Goal: Check status: Check status

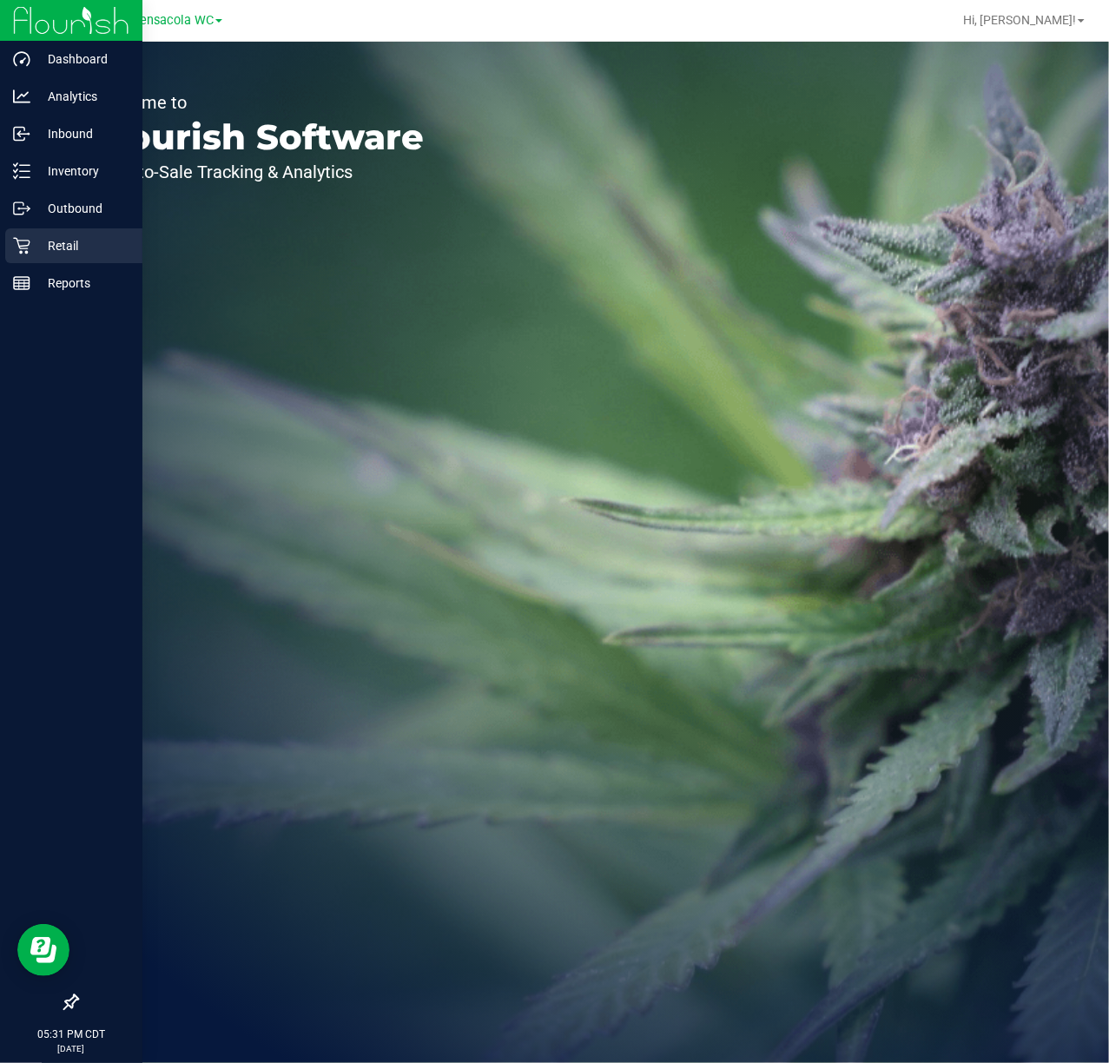
click at [63, 243] on p "Retail" at bounding box center [82, 245] width 104 height 21
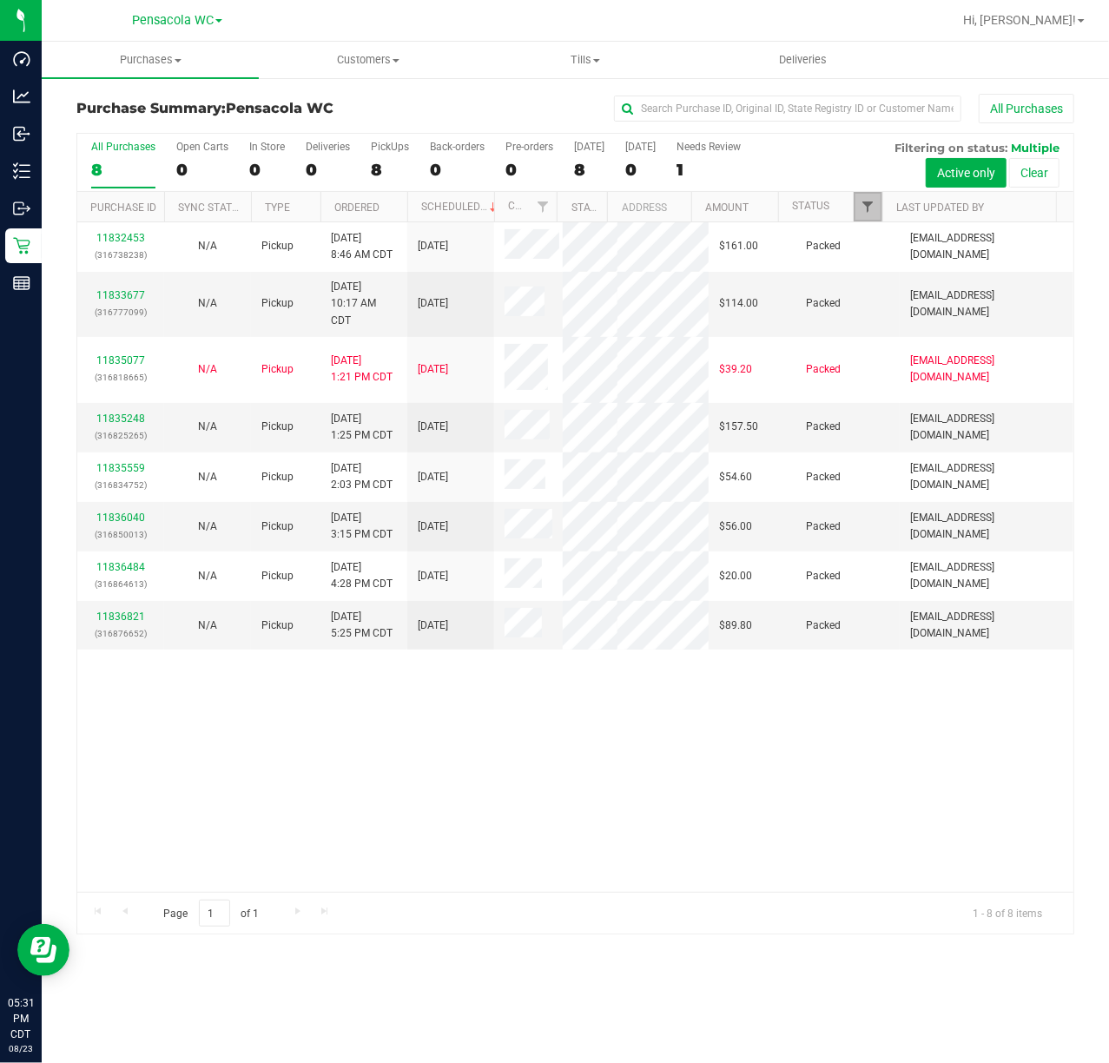
click at [873, 202] on span "Filter" at bounding box center [868, 207] width 14 height 14
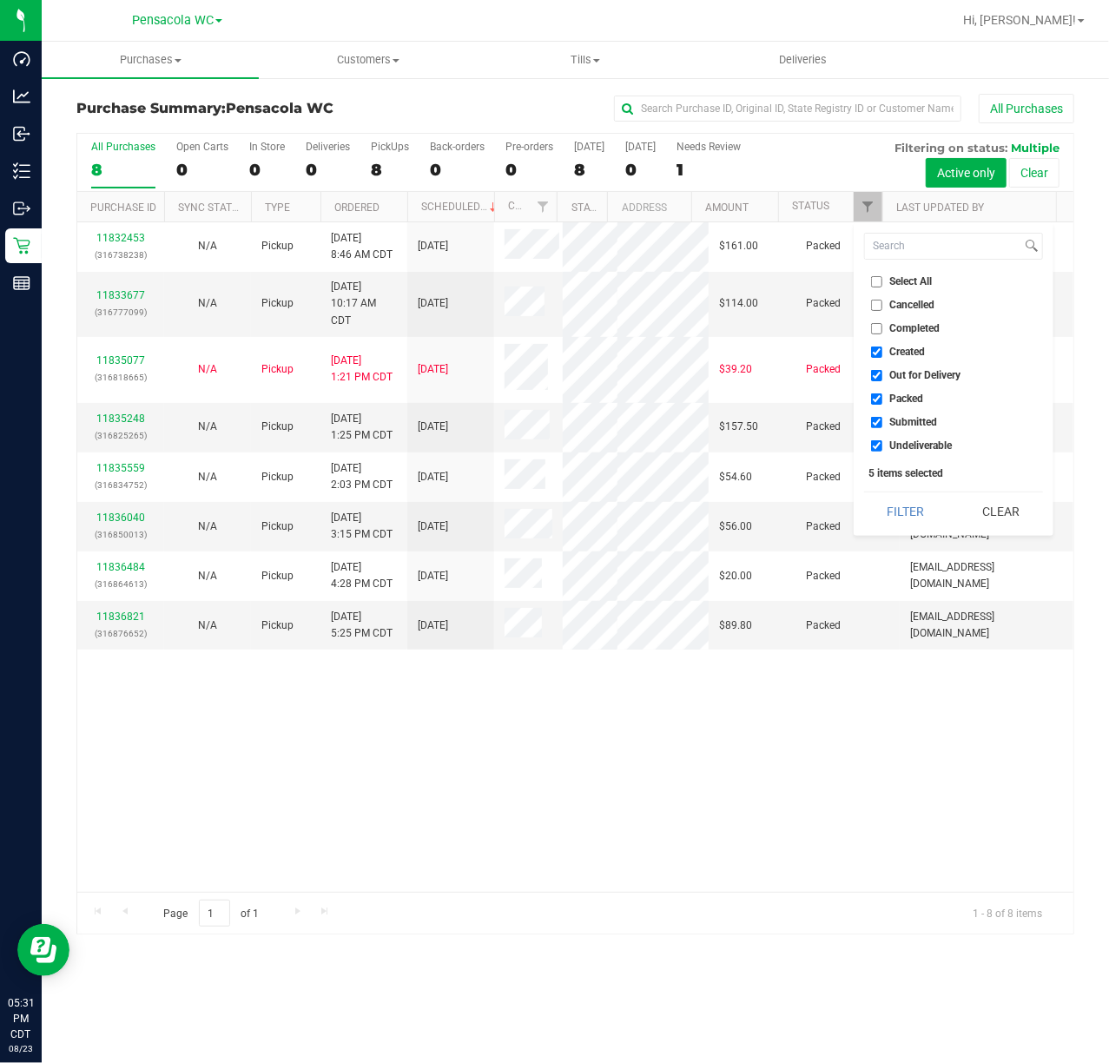
click at [879, 281] on input "Select All" at bounding box center [876, 281] width 11 height 11
checkbox input "true"
click at [879, 281] on input "Select All" at bounding box center [876, 281] width 11 height 11
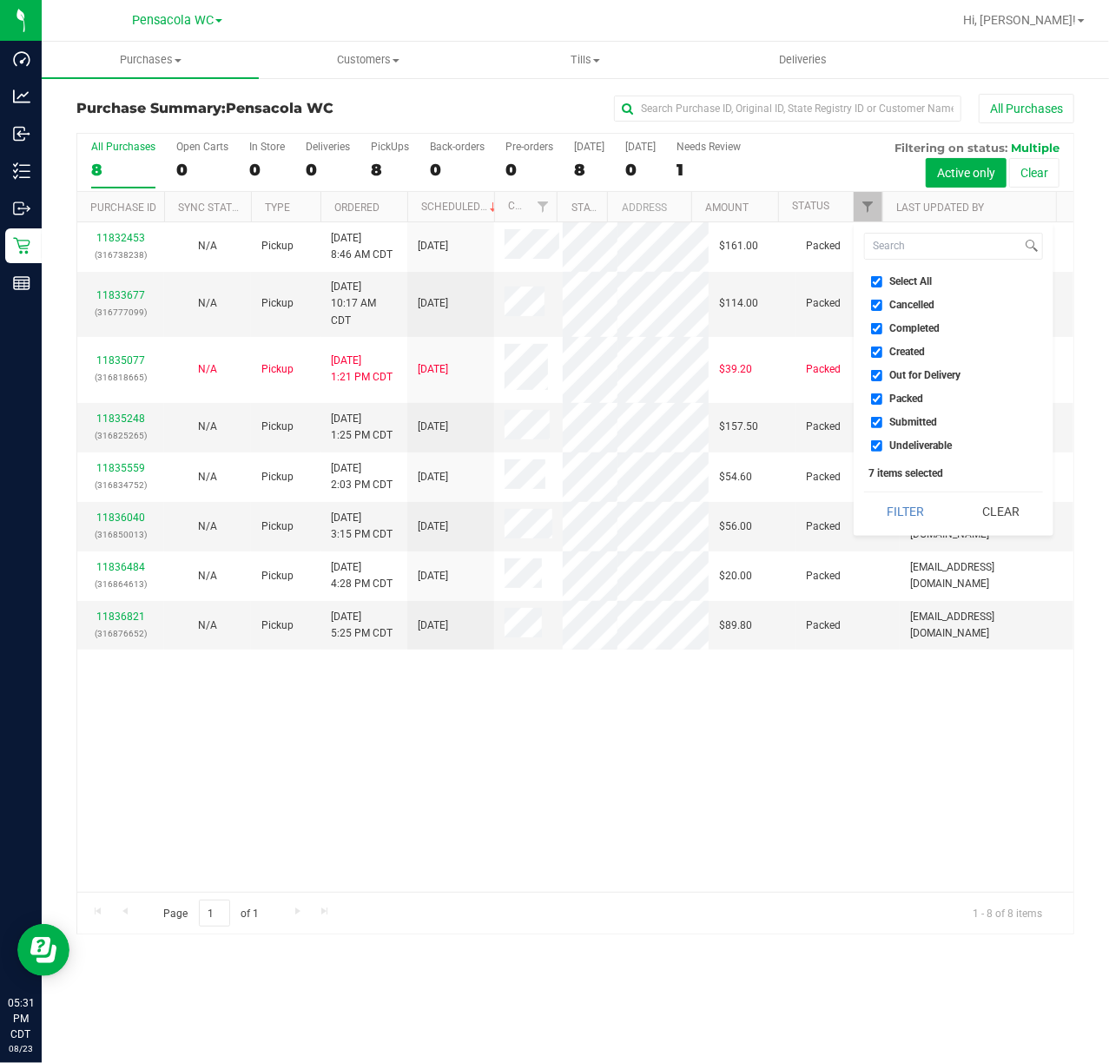
checkbox input "false"
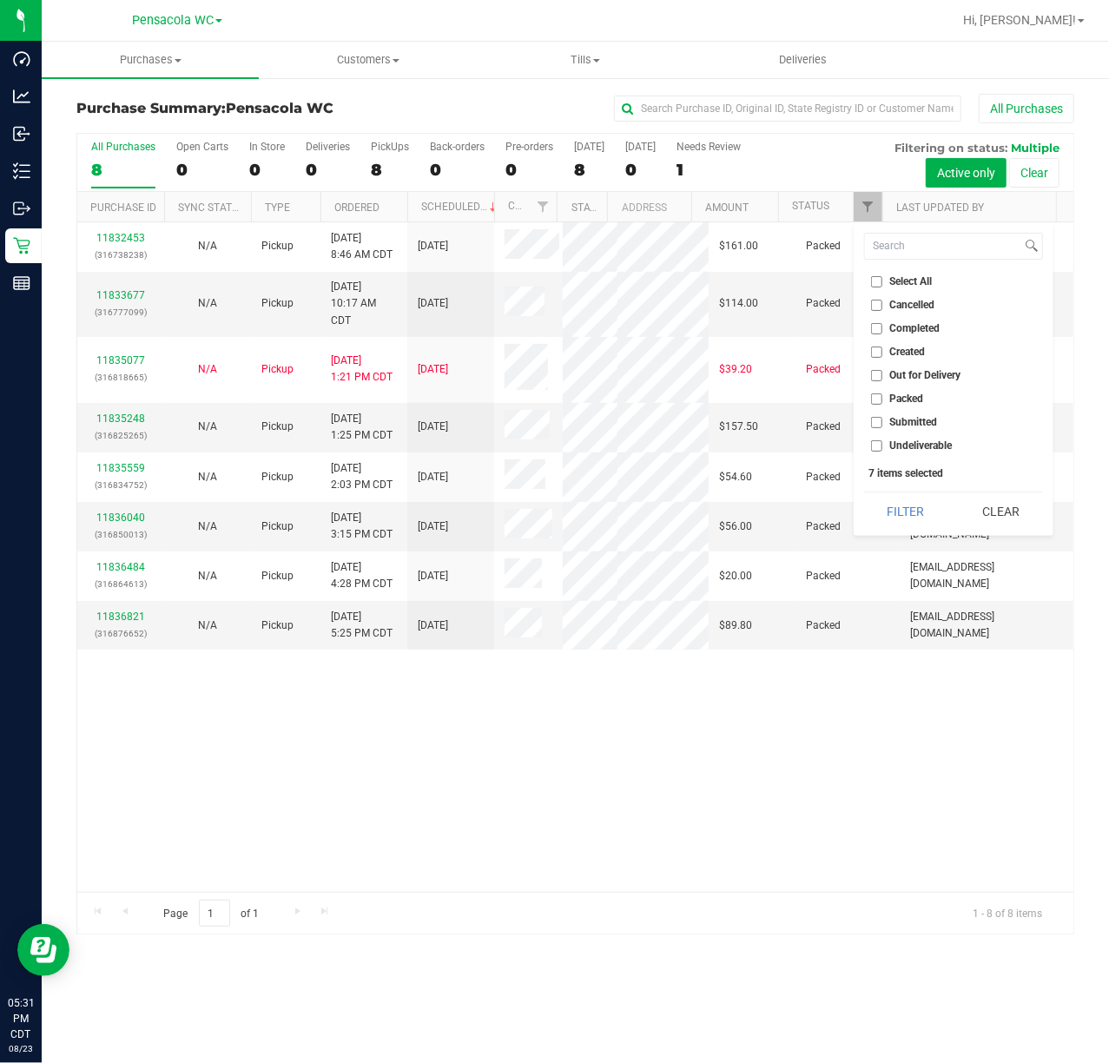
checkbox input "false"
click at [874, 425] on input "Submitted" at bounding box center [876, 422] width 11 height 11
checkbox input "true"
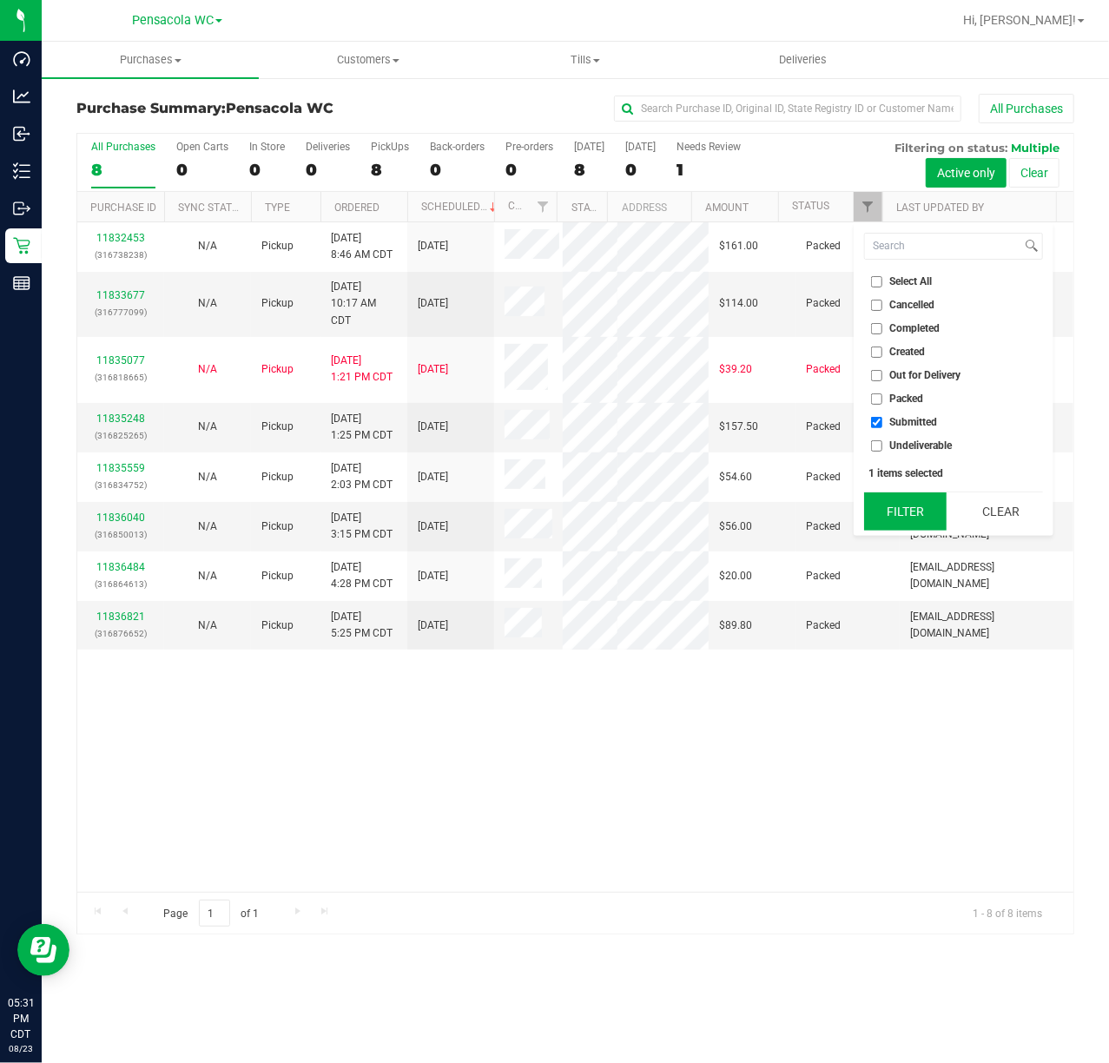
click at [879, 521] on button "Filter" at bounding box center [905, 511] width 83 height 38
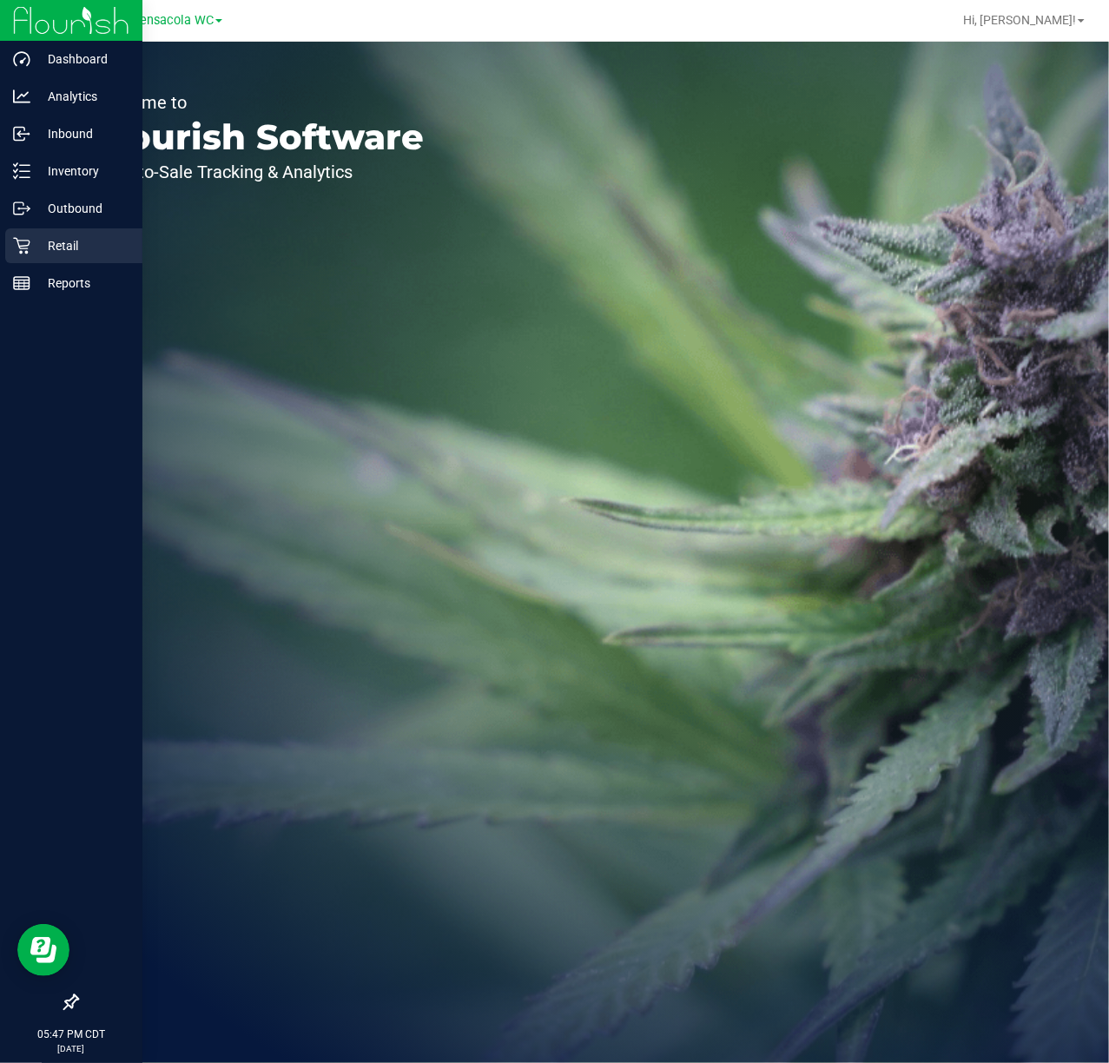
click at [24, 229] on div "Retail" at bounding box center [73, 245] width 137 height 35
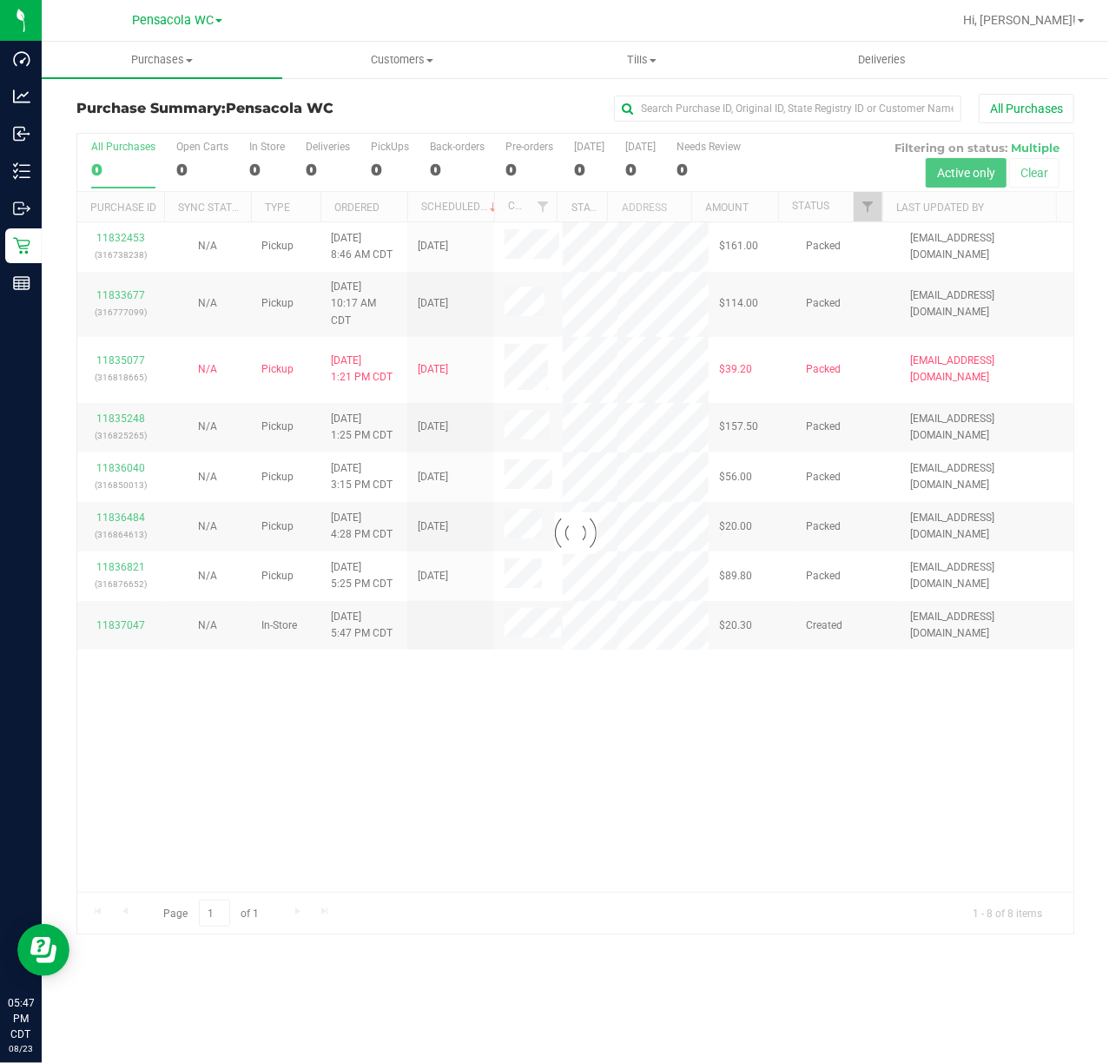
click at [866, 213] on div at bounding box center [575, 534] width 996 height 800
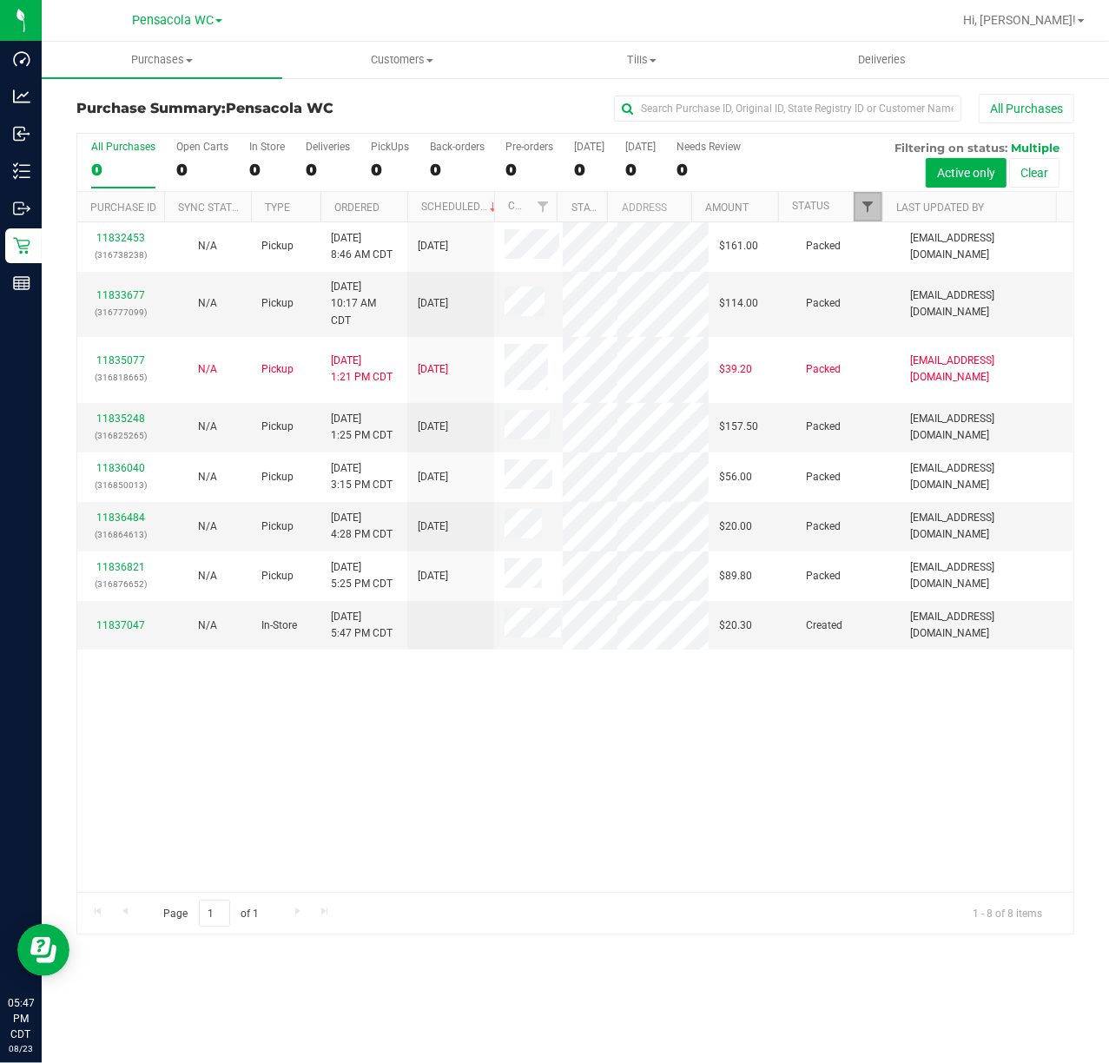
click at [872, 208] on span "Filter" at bounding box center [868, 207] width 14 height 14
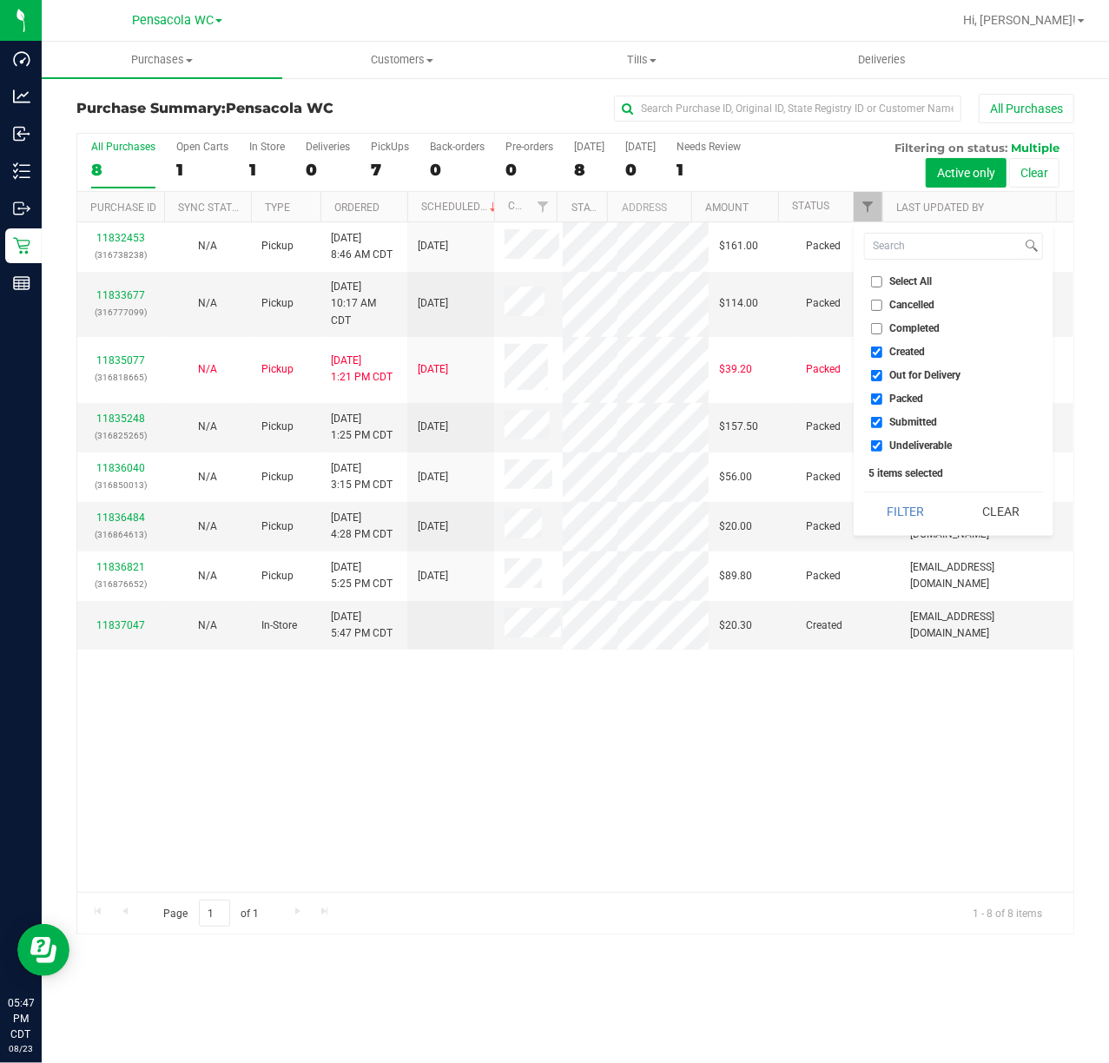
click at [876, 276] on input "Select All" at bounding box center [876, 281] width 11 height 11
checkbox input "true"
click at [876, 276] on input "Select All" at bounding box center [876, 281] width 11 height 11
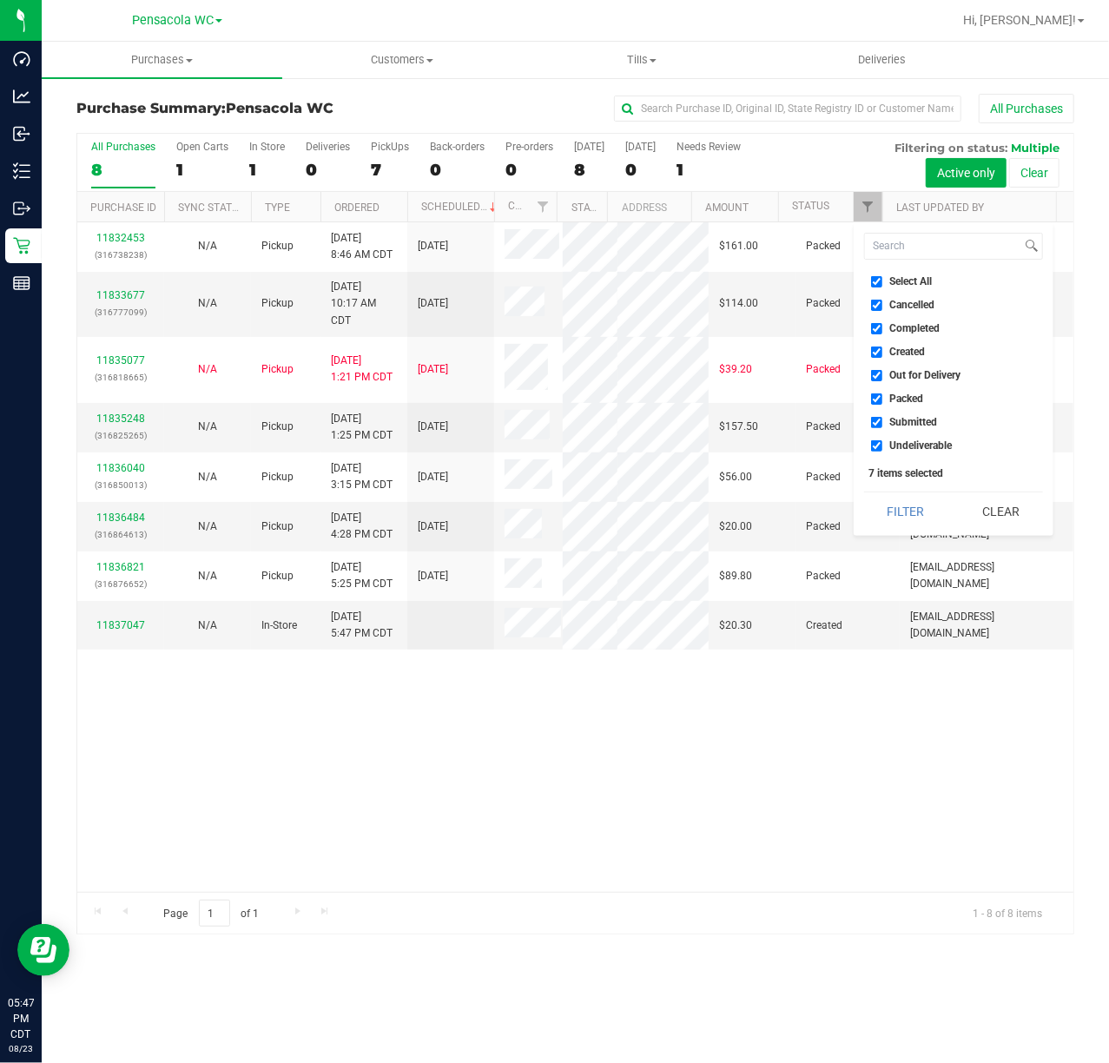
checkbox input "false"
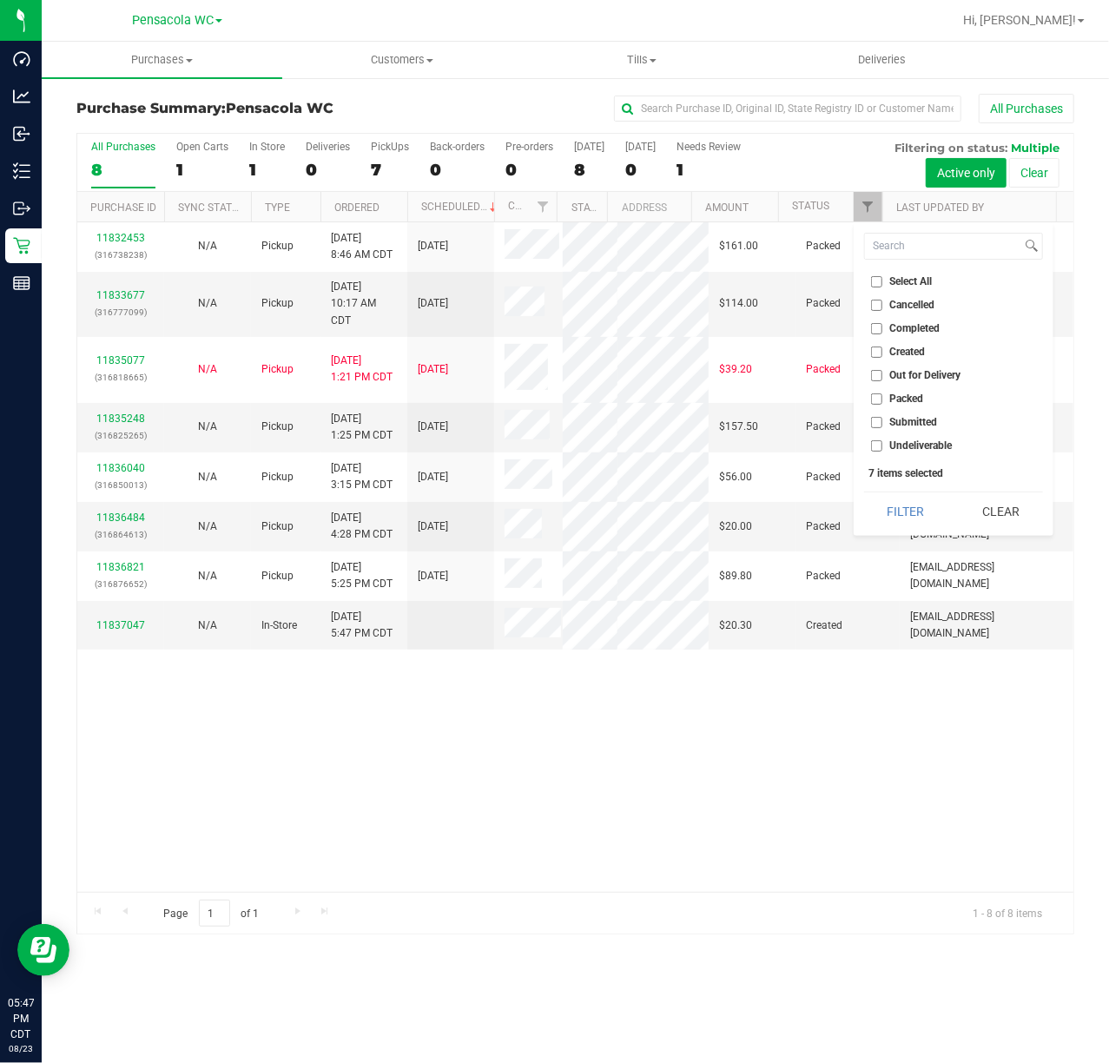
checkbox input "false"
click at [874, 420] on input "Submitted" at bounding box center [876, 422] width 11 height 11
checkbox input "true"
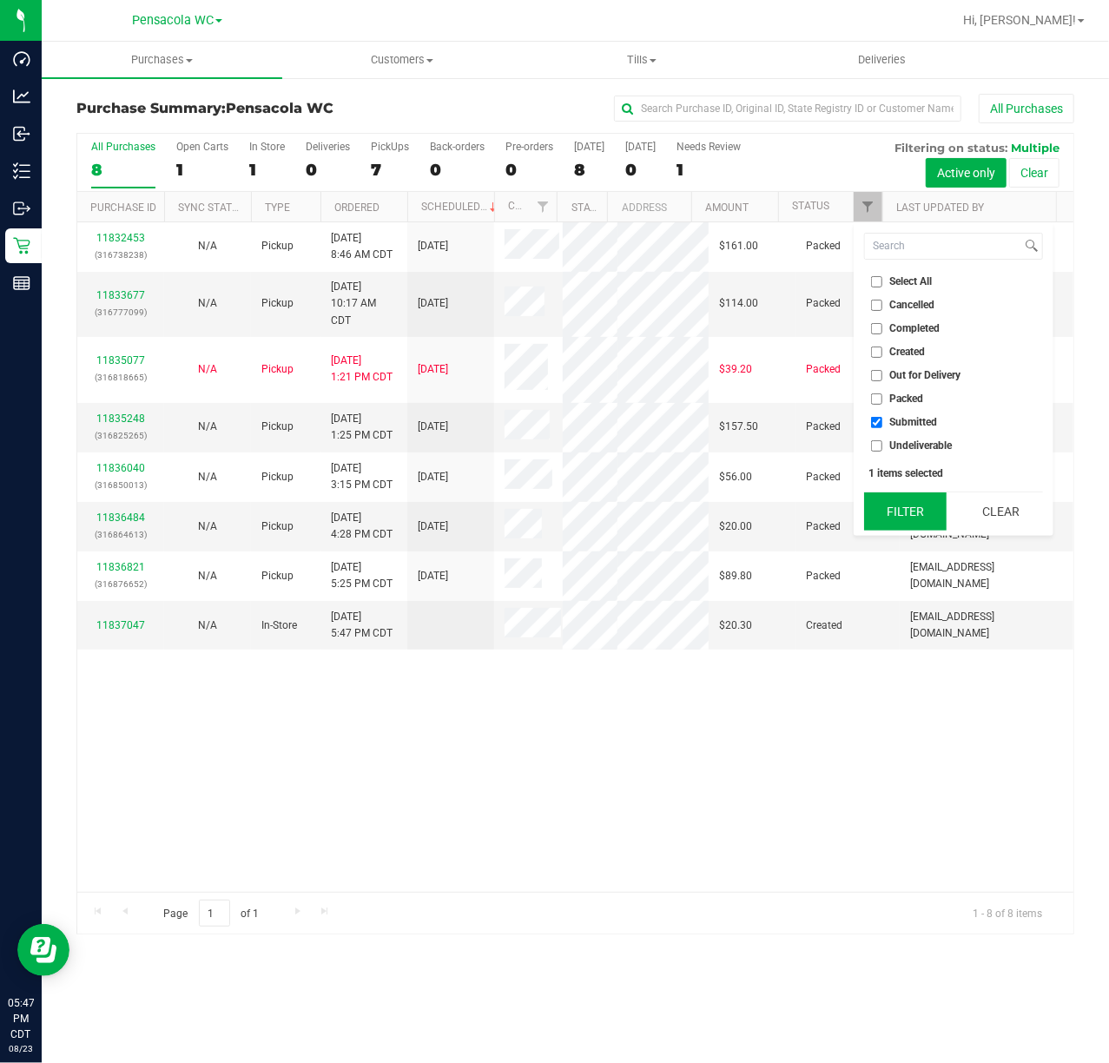
click at [898, 511] on button "Filter" at bounding box center [905, 511] width 83 height 38
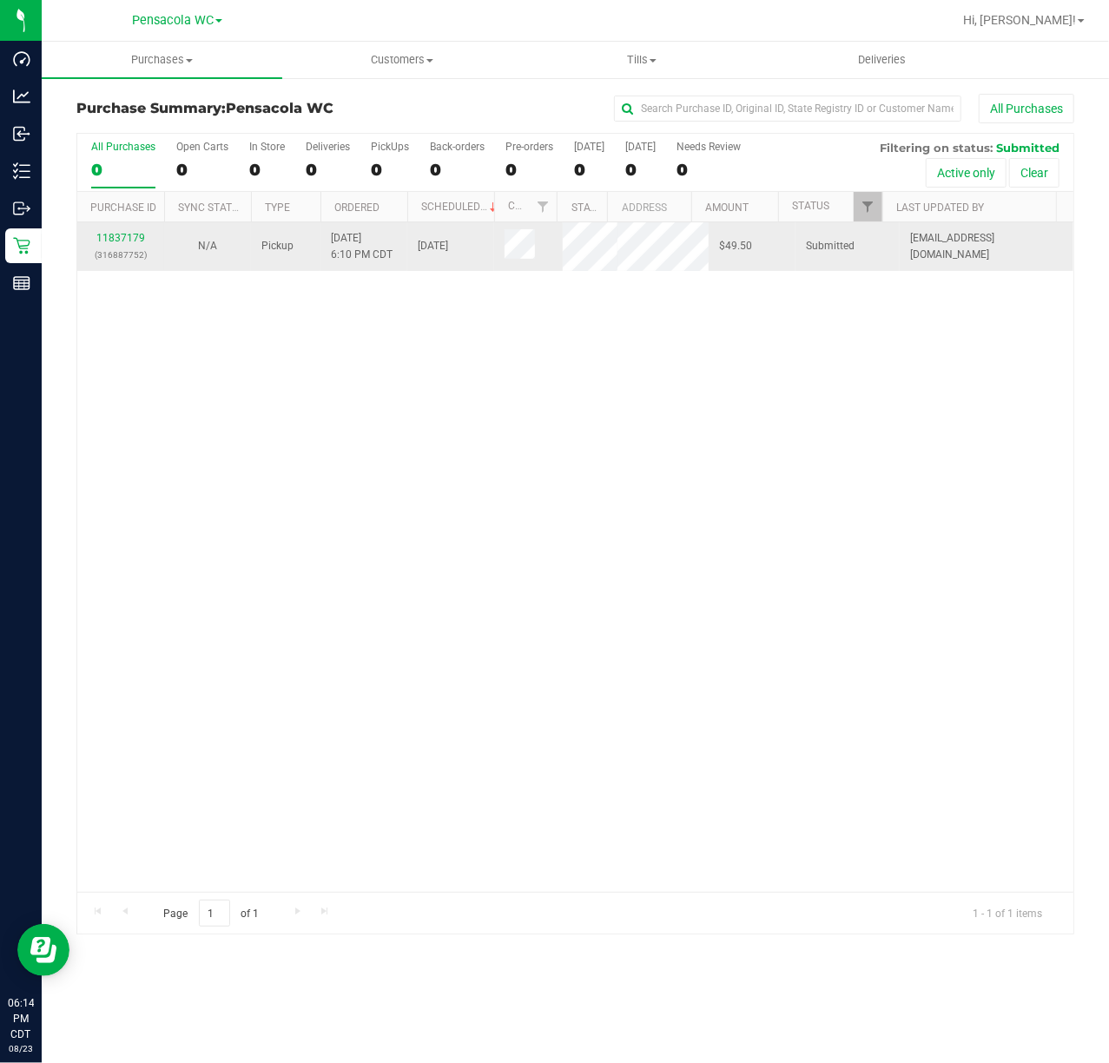
click at [112, 230] on div "11837179 (316887752)" at bounding box center [121, 246] width 66 height 33
click at [115, 237] on link "11837179" at bounding box center [120, 238] width 49 height 12
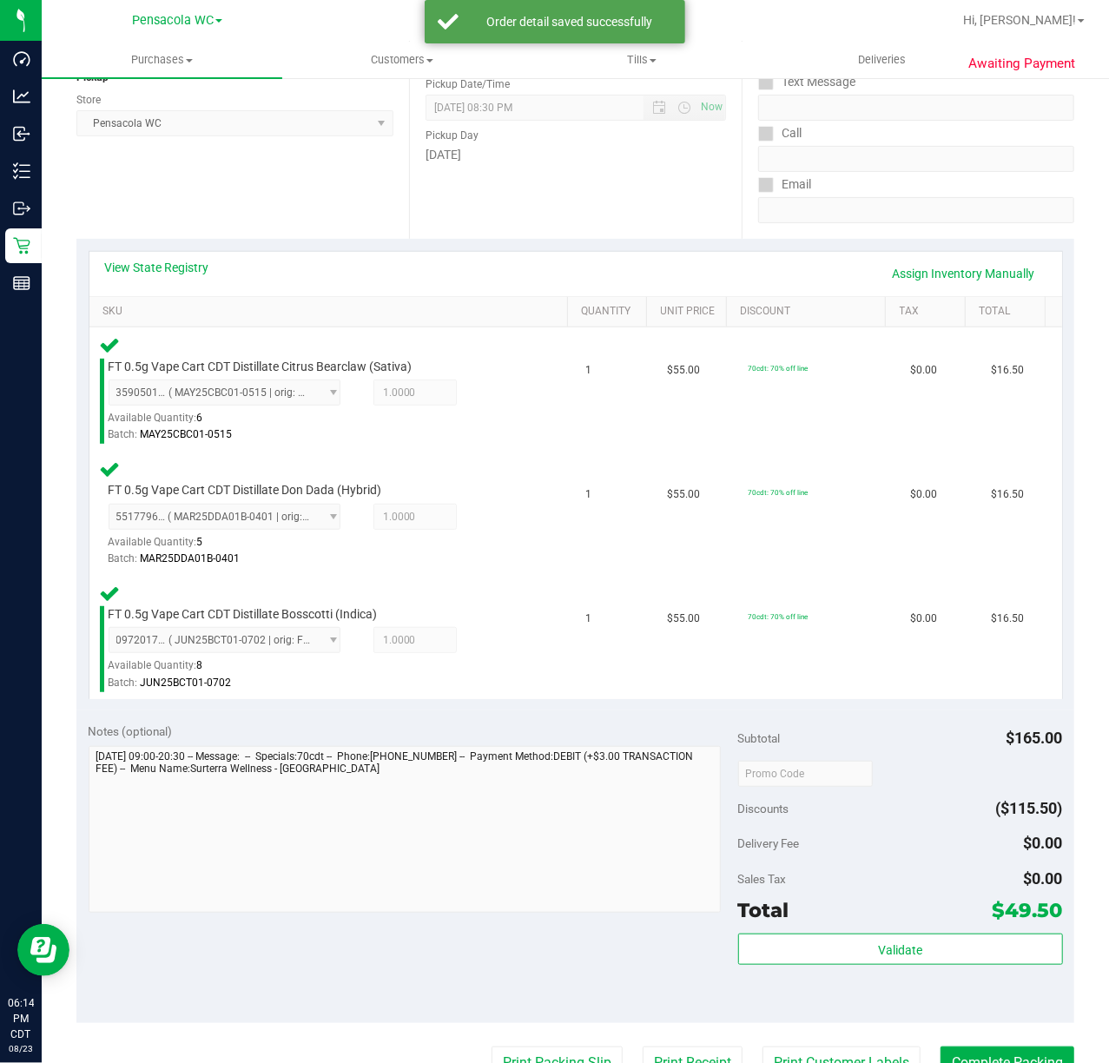
scroll to position [231, 0]
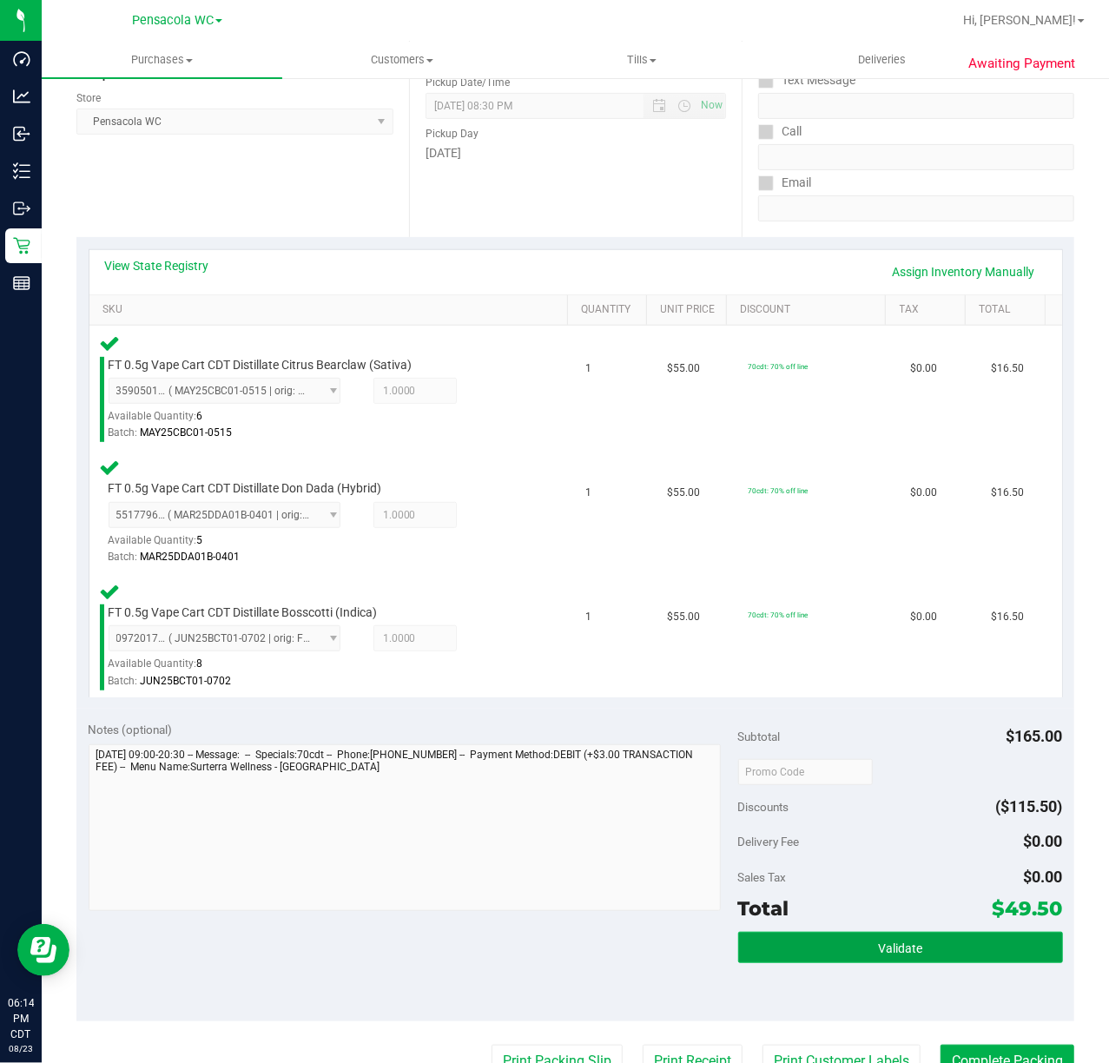
click at [821, 952] on button "Validate" at bounding box center [900, 947] width 325 height 31
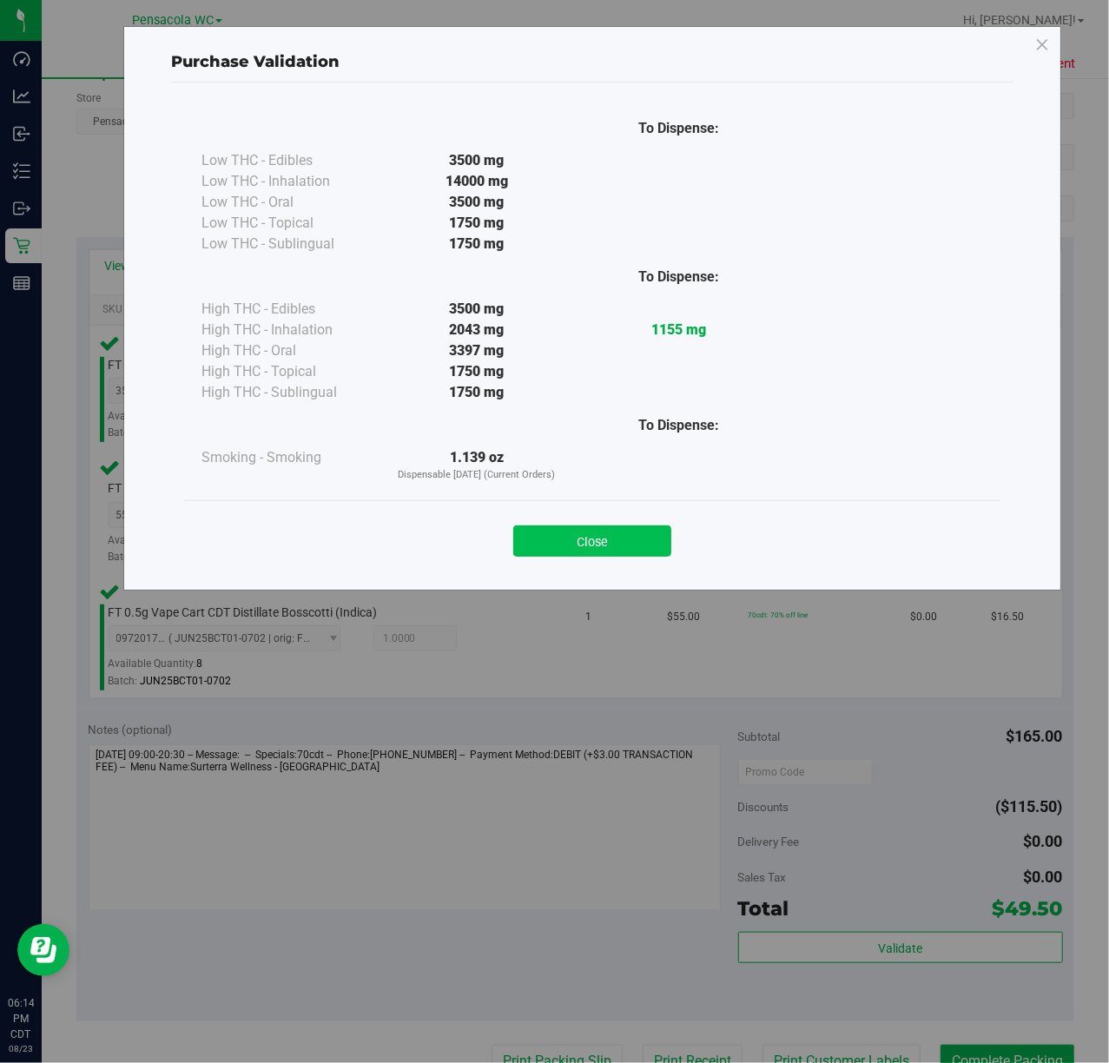
click at [577, 532] on button "Close" at bounding box center [592, 540] width 158 height 31
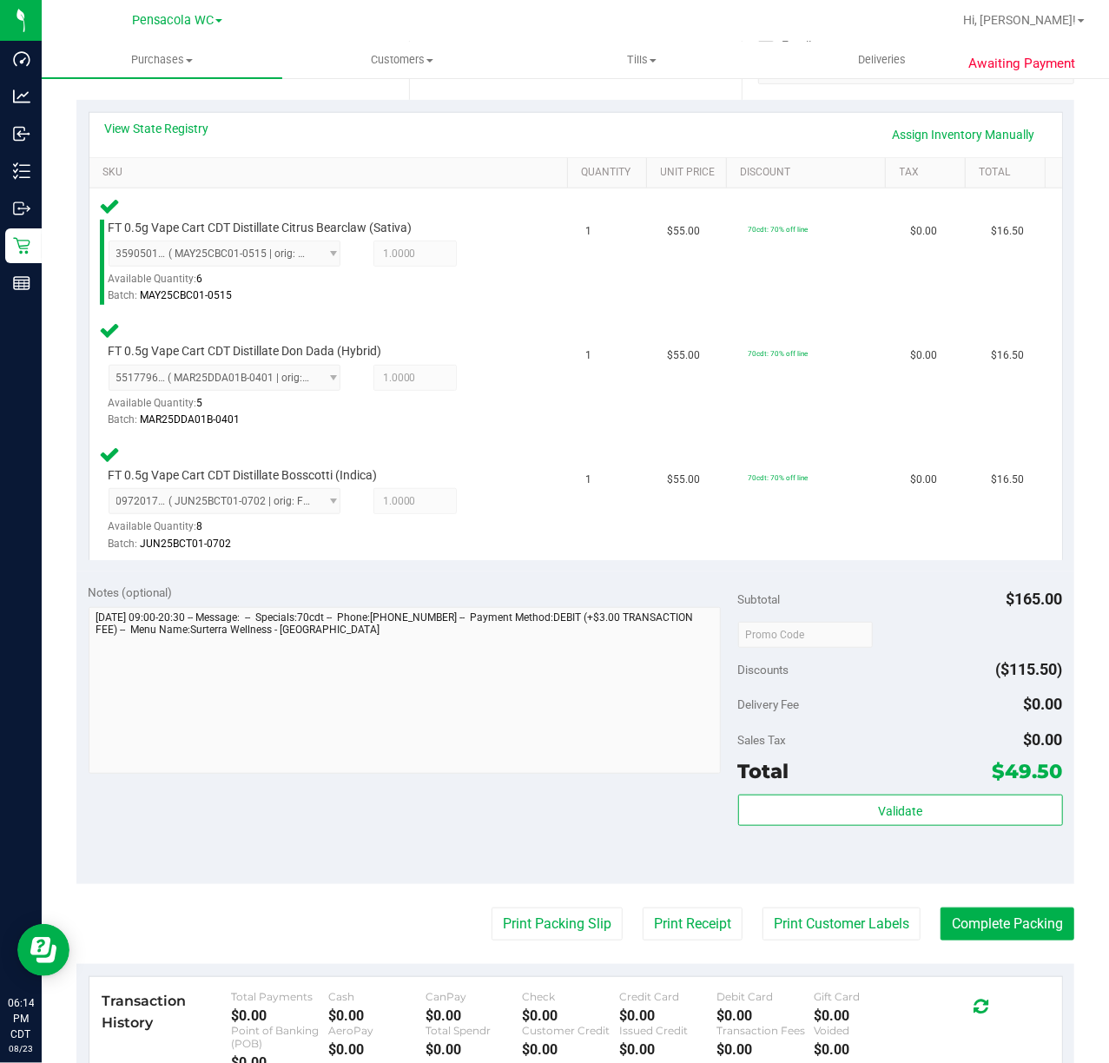
scroll to position [578, 0]
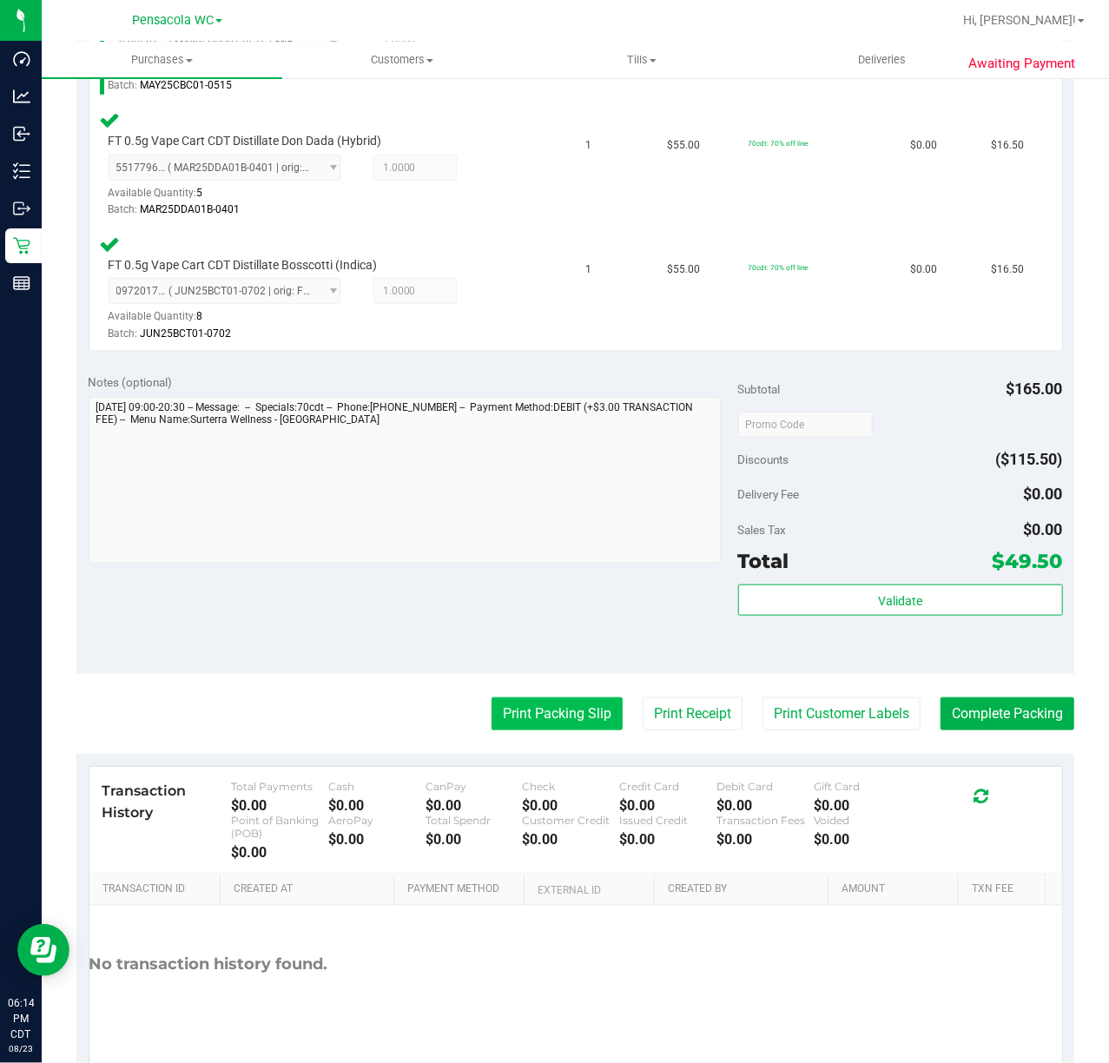
click at [561, 705] on button "Print Packing Slip" at bounding box center [557, 713] width 131 height 33
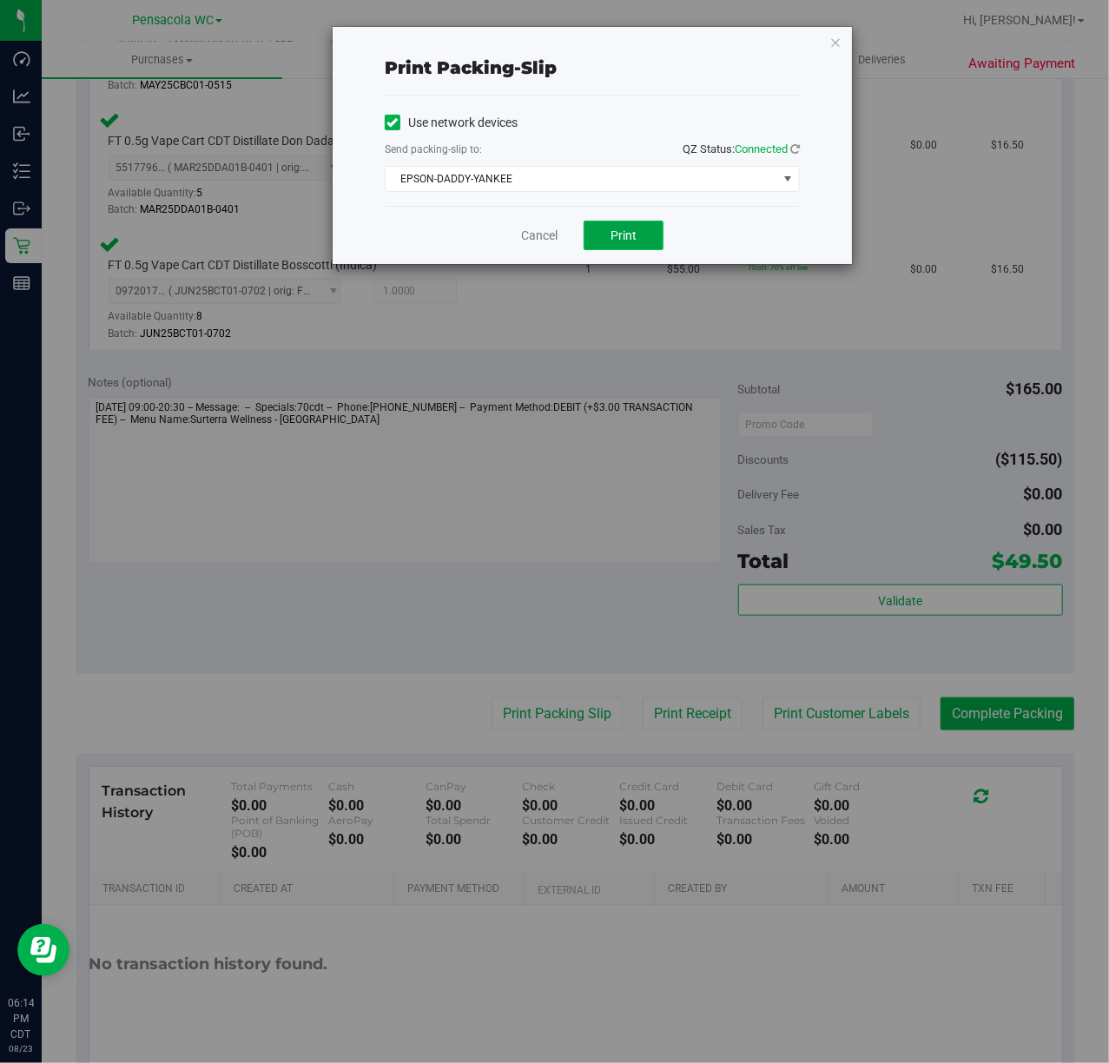
click at [640, 243] on button "Print" at bounding box center [624, 236] width 80 height 30
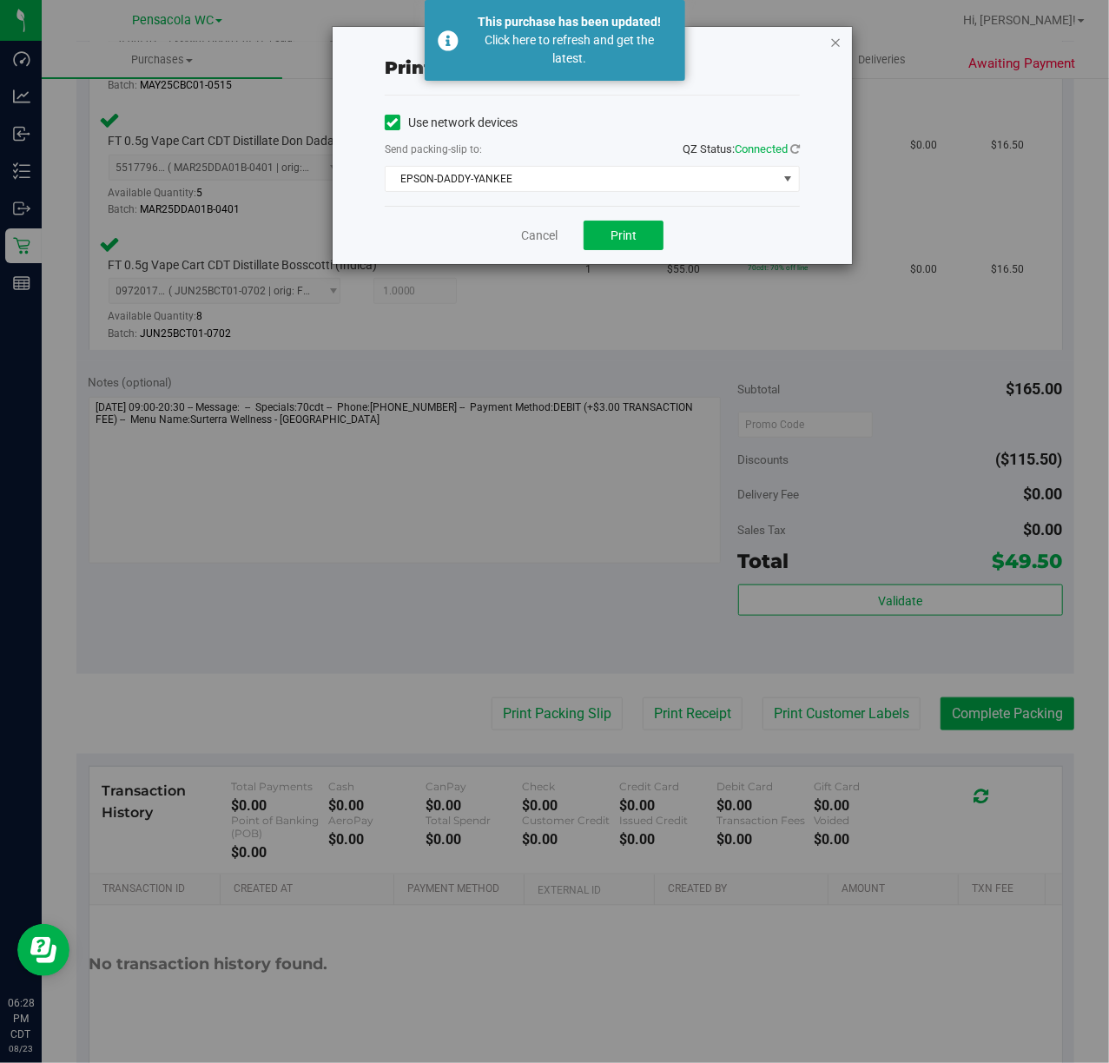
click at [837, 43] on icon "button" at bounding box center [835, 41] width 12 height 21
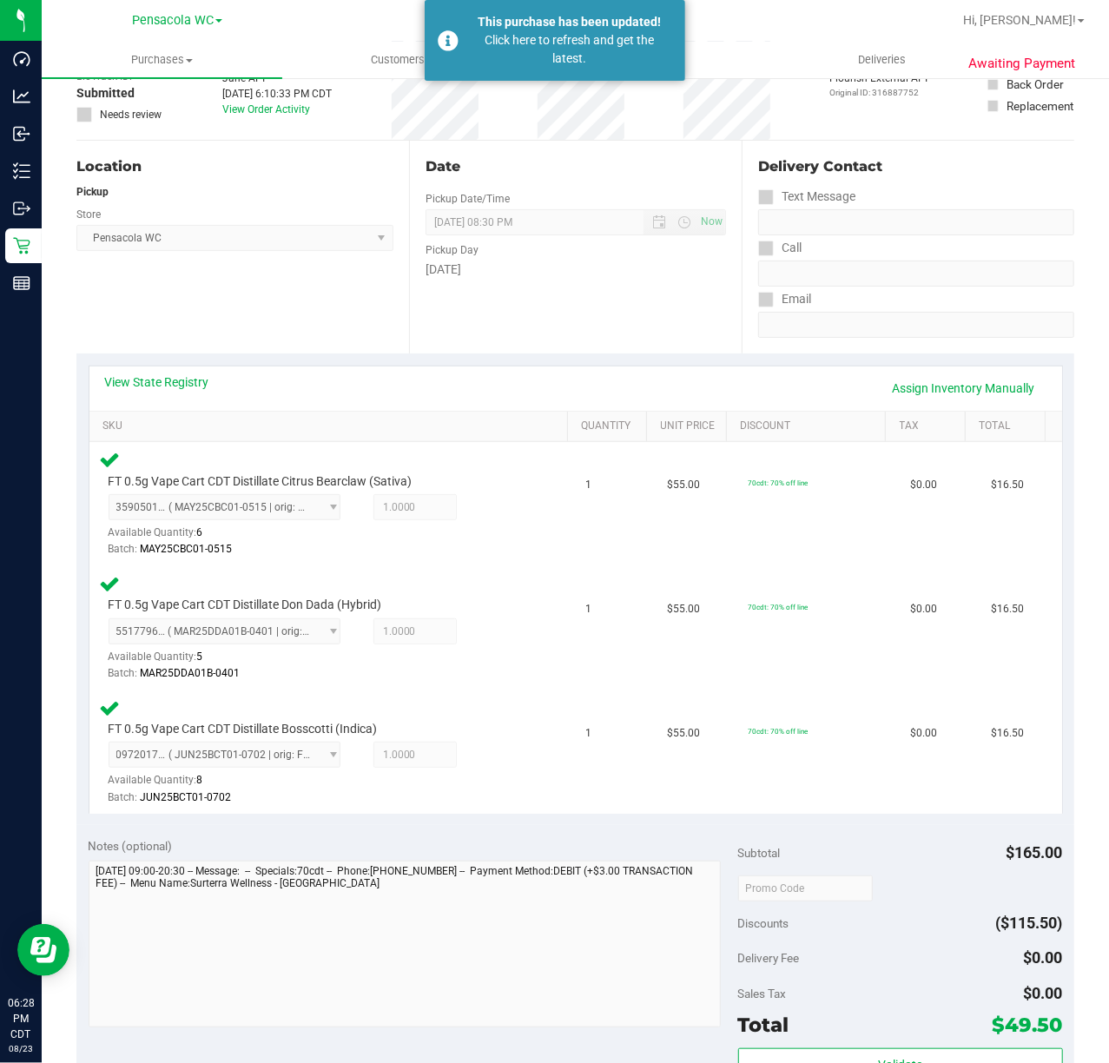
scroll to position [0, 0]
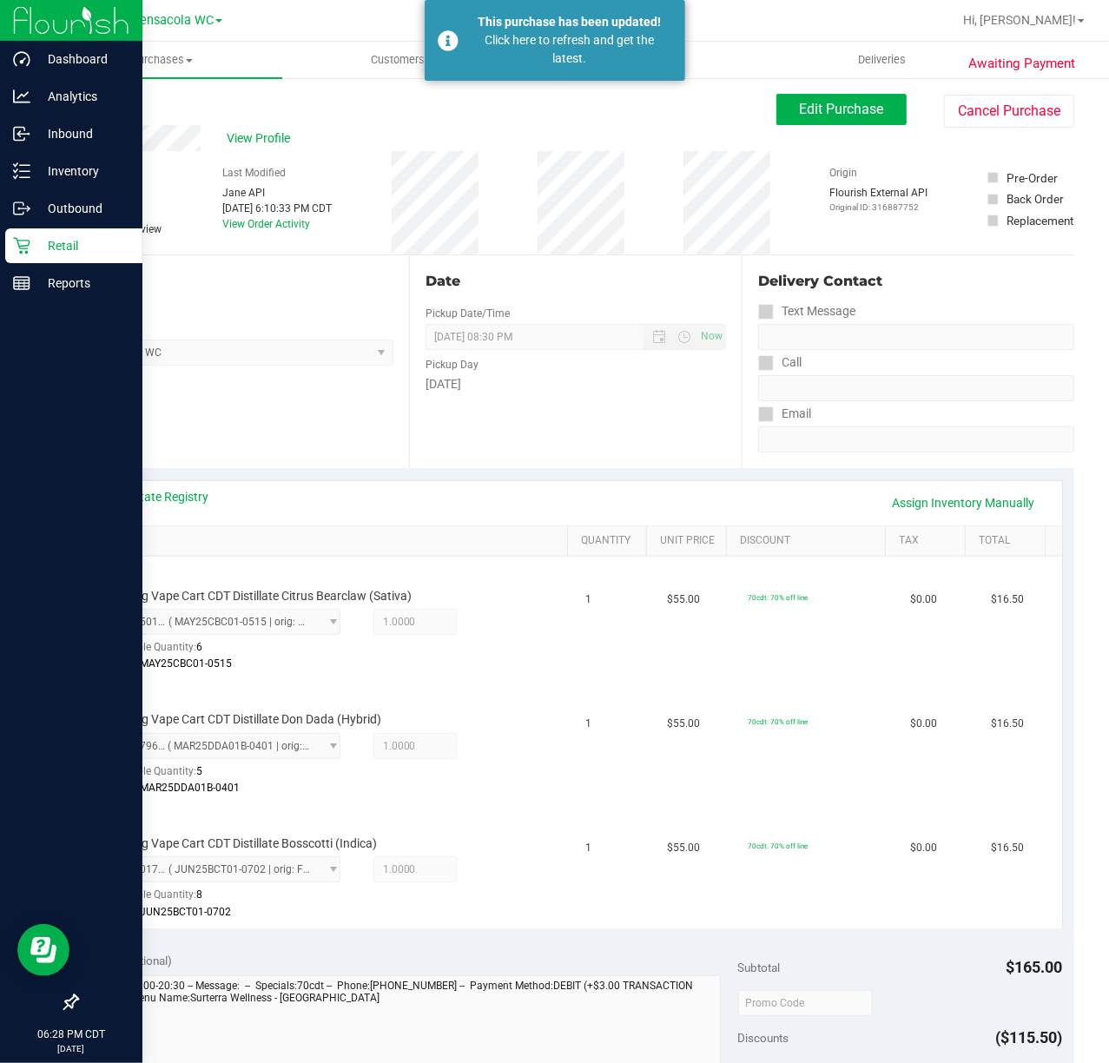
click at [24, 244] on icon at bounding box center [21, 245] width 17 height 17
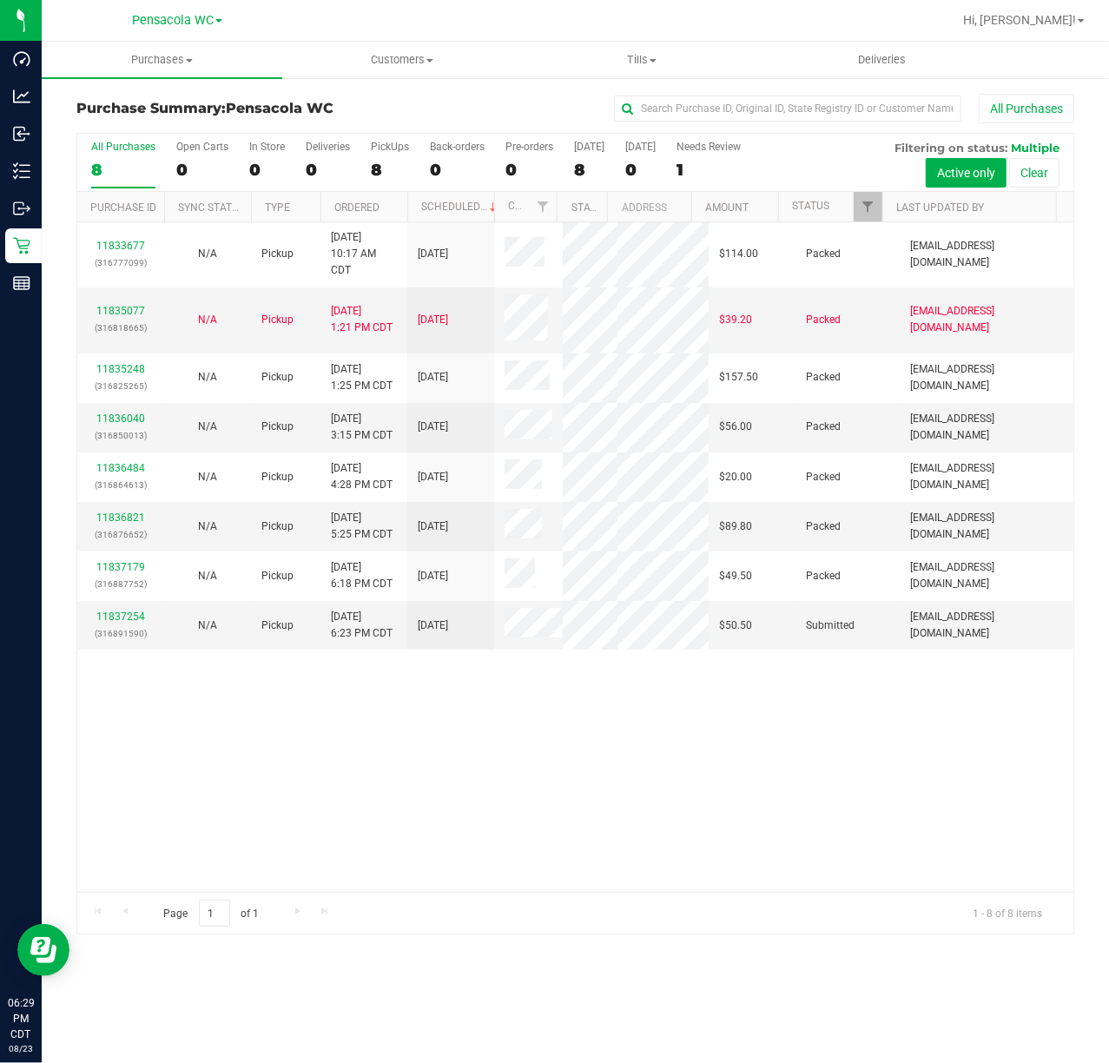
click at [887, 196] on th "Last Updated By" at bounding box center [969, 207] width 174 height 30
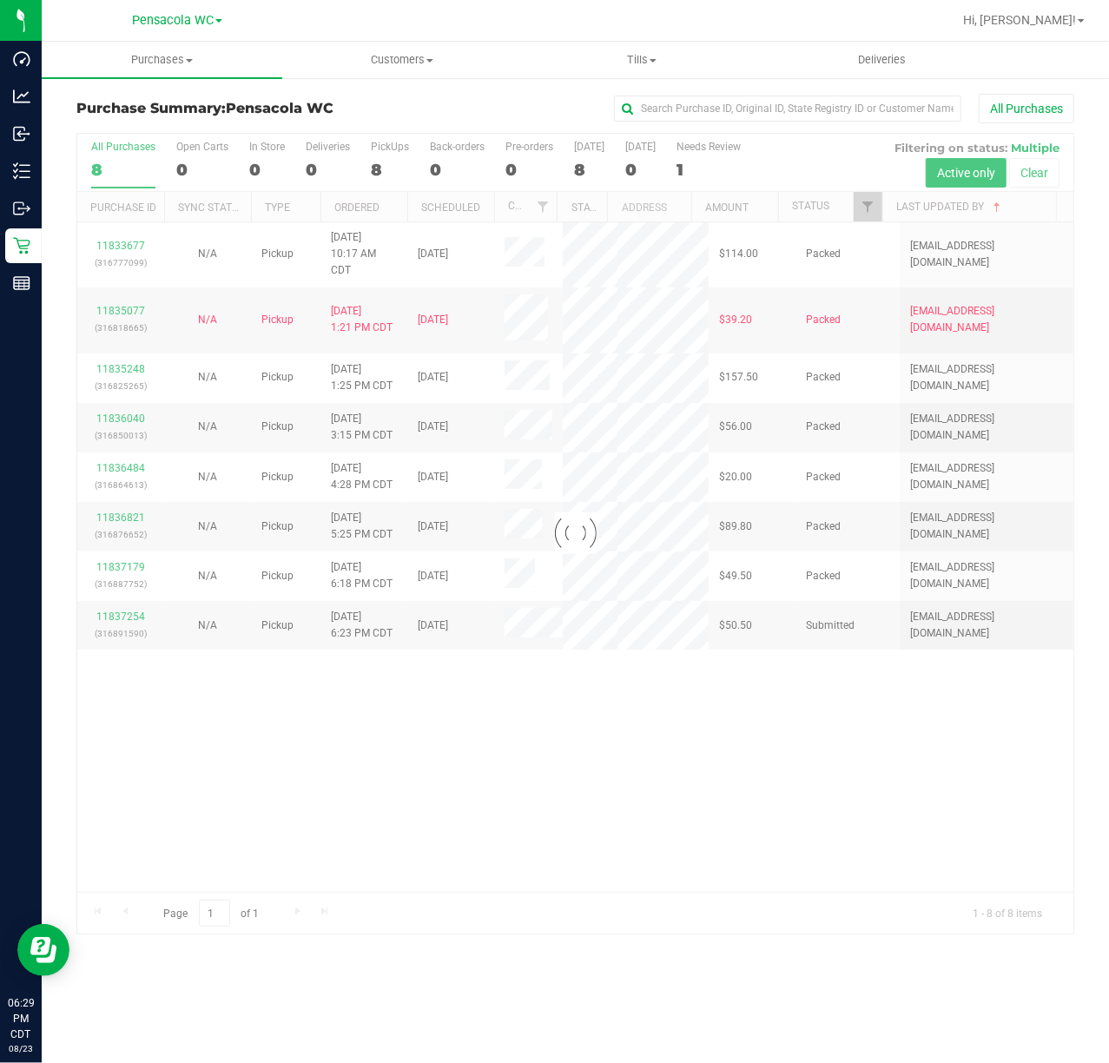
click at [876, 199] on div at bounding box center [575, 534] width 996 height 800
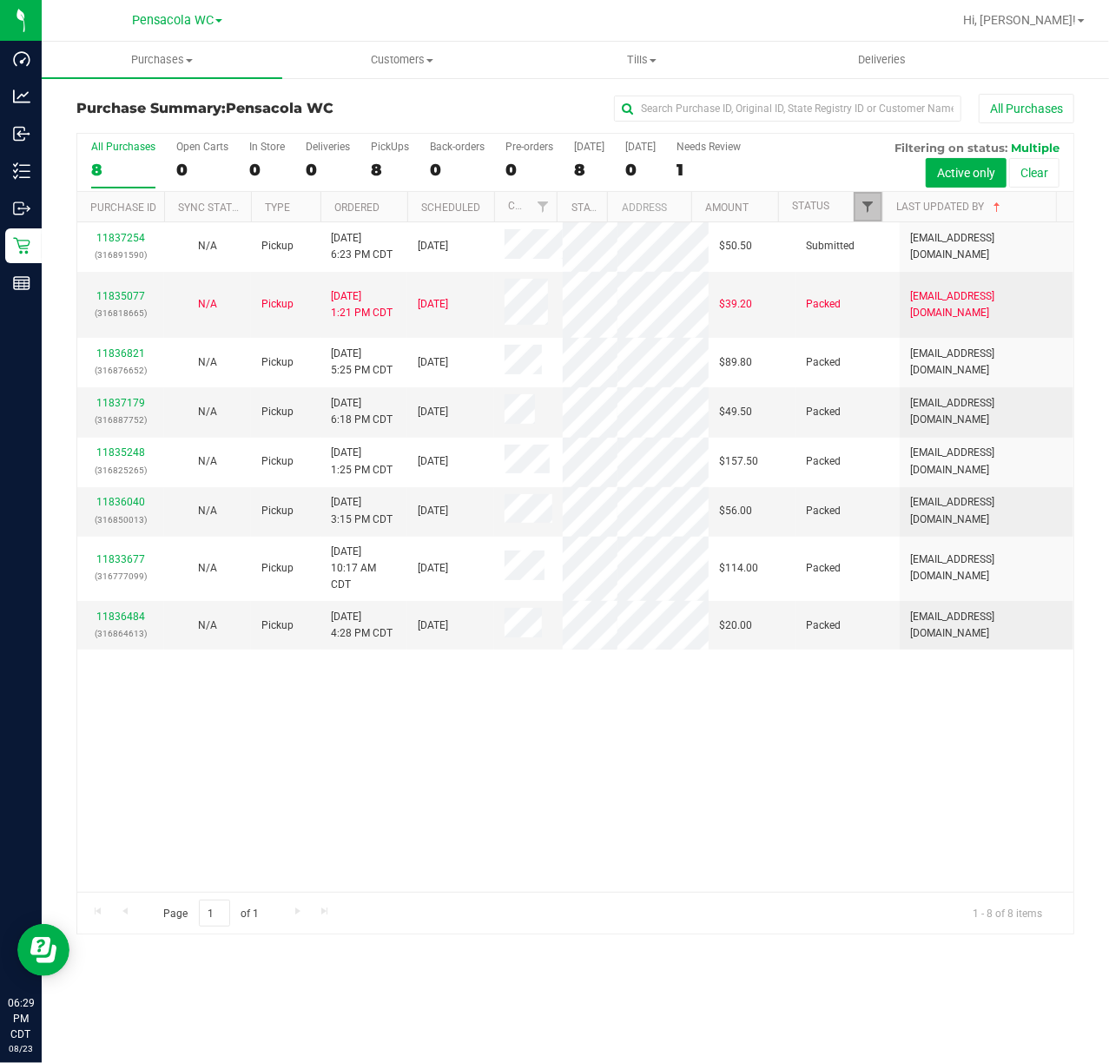
click at [868, 213] on span "Filter" at bounding box center [868, 207] width 14 height 14
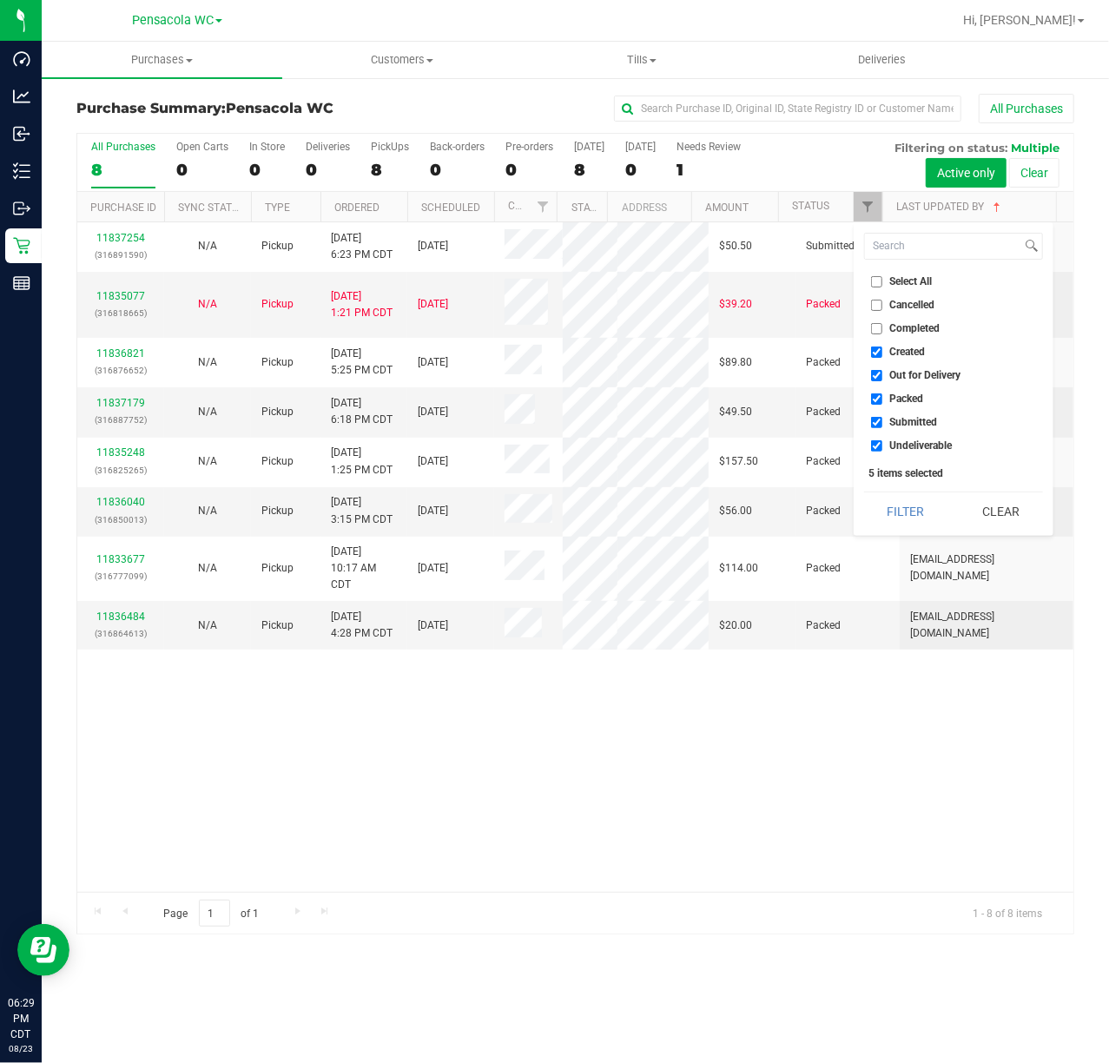
click at [874, 285] on input "Select All" at bounding box center [876, 281] width 11 height 11
checkbox input "true"
click at [874, 285] on input "Select All" at bounding box center [876, 281] width 11 height 11
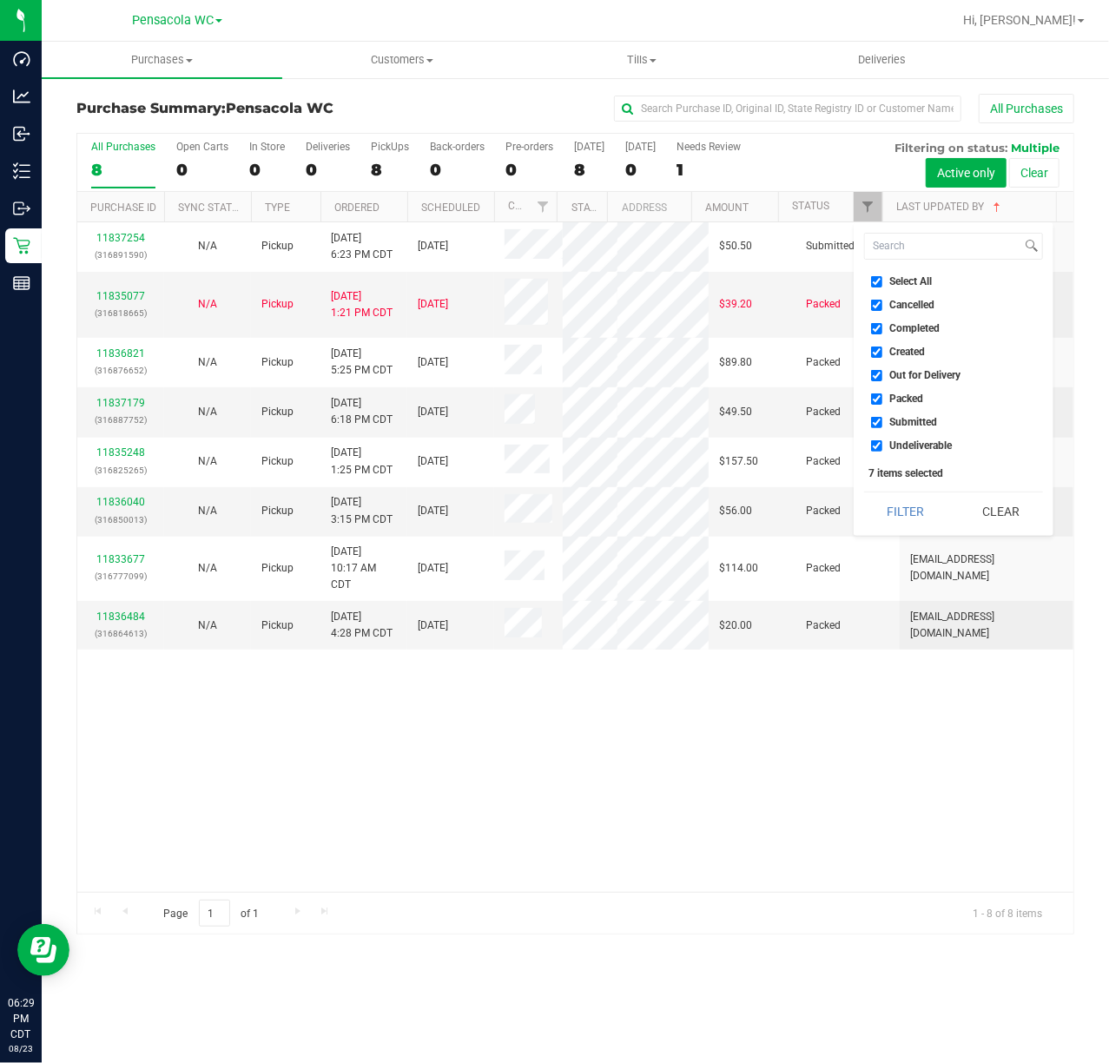
checkbox input "false"
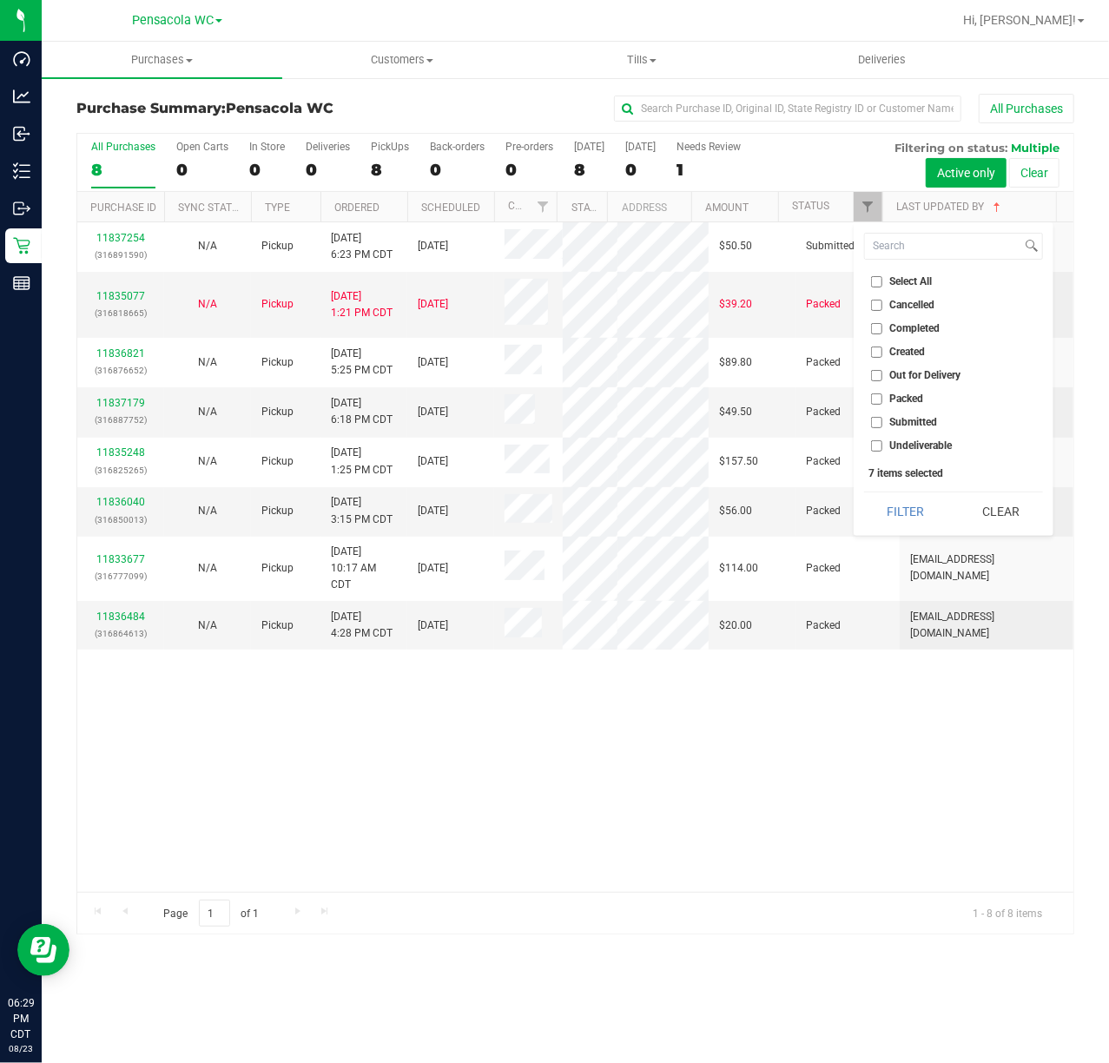
checkbox input "false"
click at [876, 418] on input "Submitted" at bounding box center [876, 422] width 11 height 11
checkbox input "true"
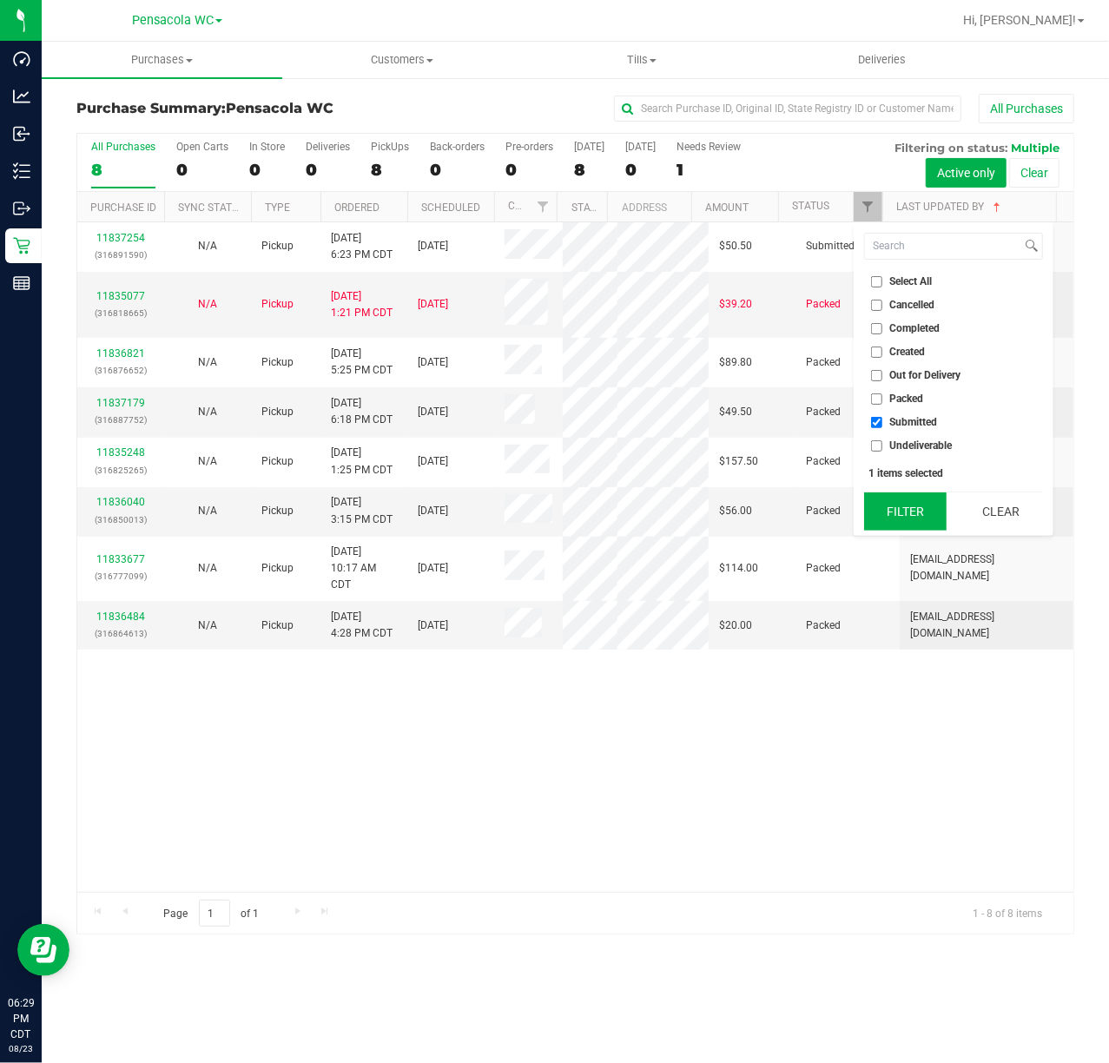
click at [894, 511] on button "Filter" at bounding box center [905, 511] width 83 height 38
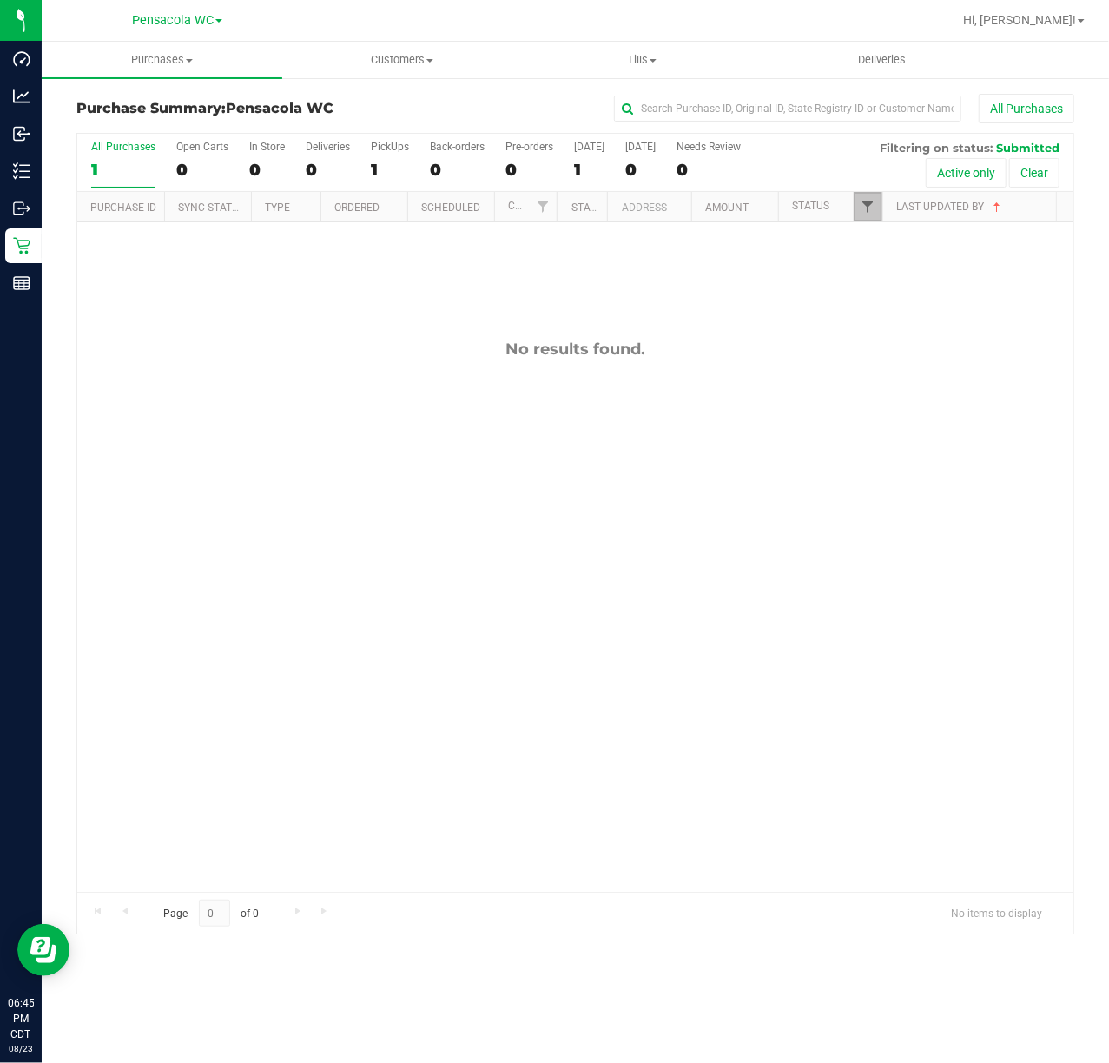
click at [861, 213] on span "Filter" at bounding box center [868, 207] width 14 height 14
click at [875, 287] on input "Select All" at bounding box center [876, 281] width 11 height 11
checkbox input "true"
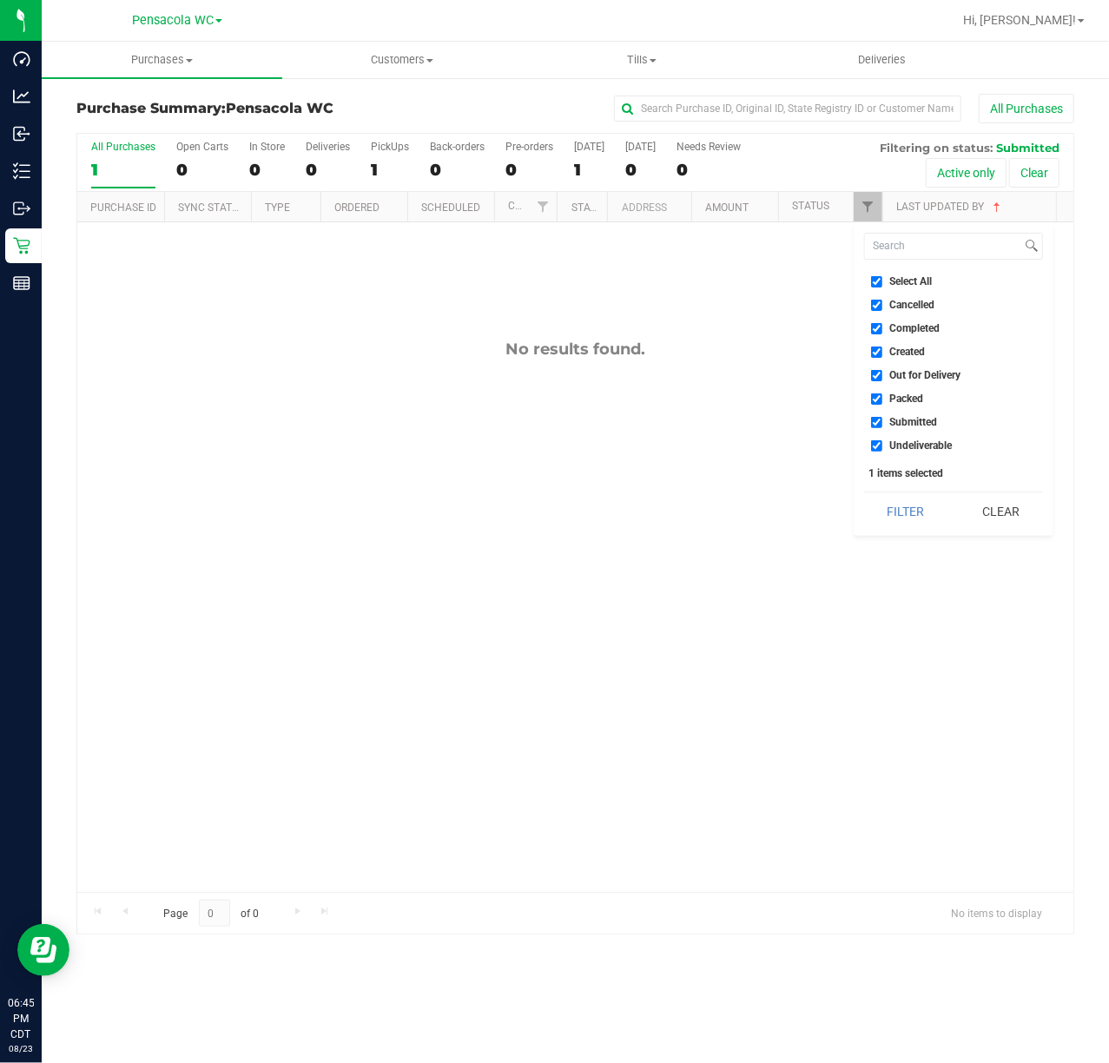
checkbox input "true"
click at [875, 287] on input "Select All" at bounding box center [876, 281] width 11 height 11
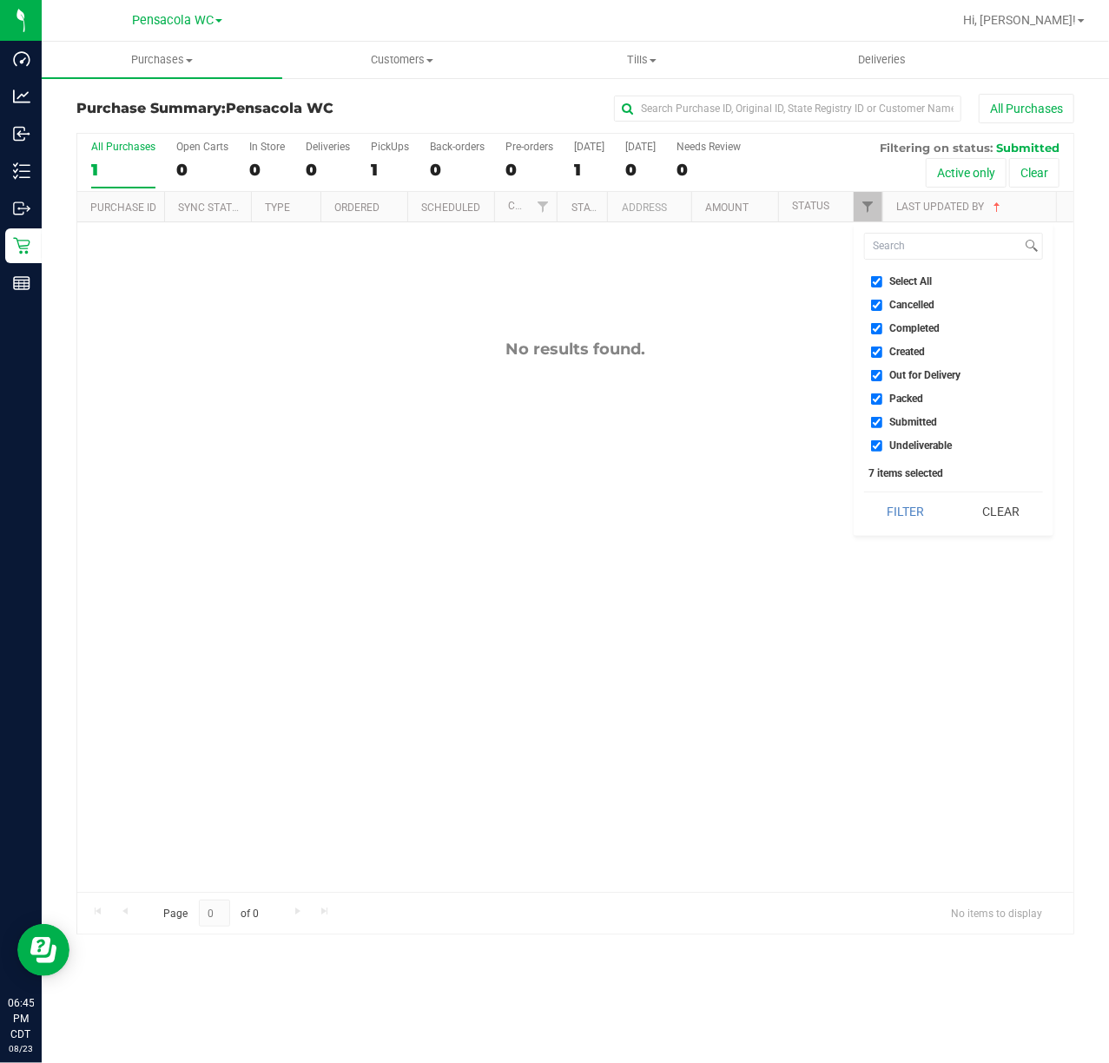
checkbox input "false"
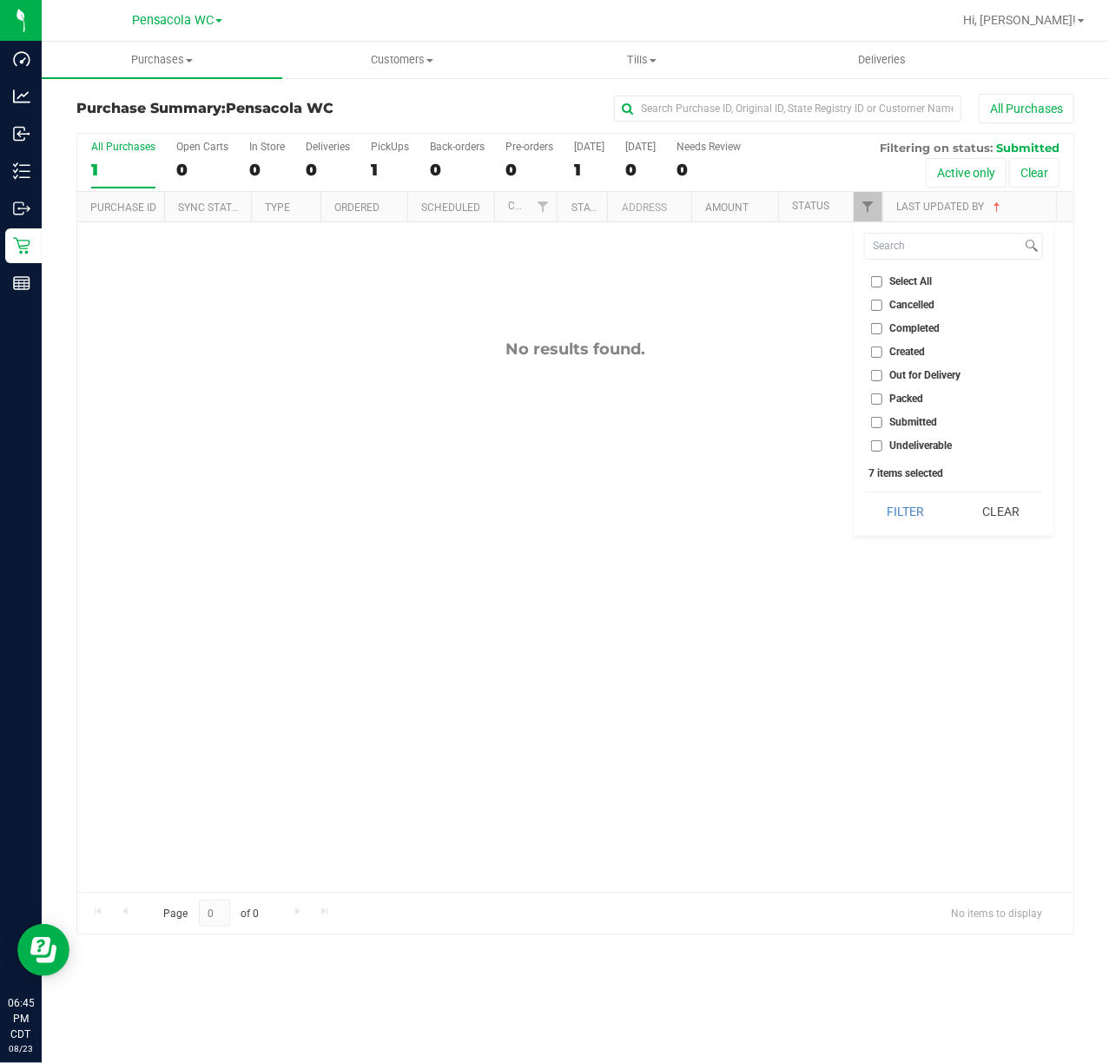
checkbox input "false"
click at [879, 419] on input "Submitted" at bounding box center [876, 422] width 11 height 11
checkbox input "true"
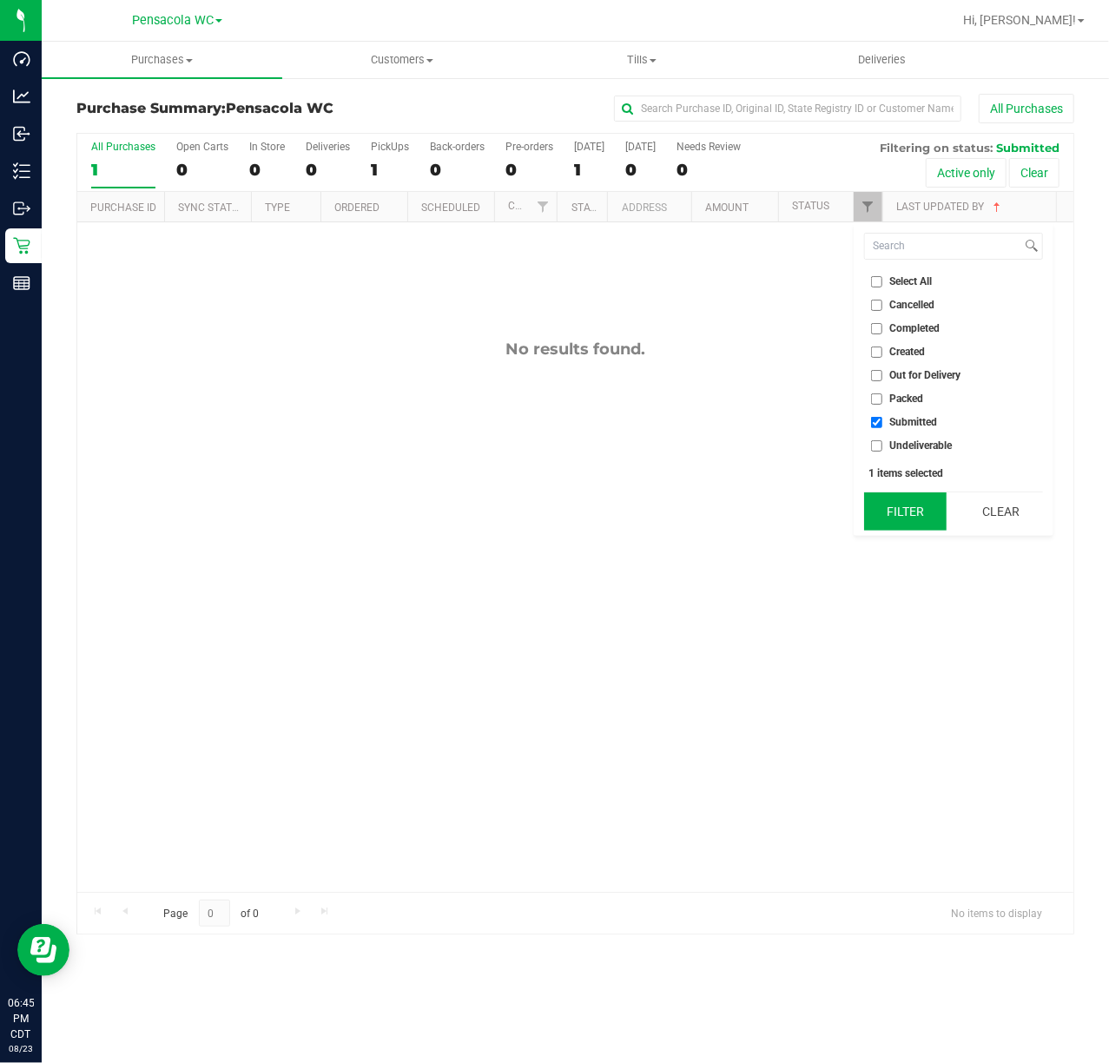
click at [886, 495] on button "Filter" at bounding box center [905, 511] width 83 height 38
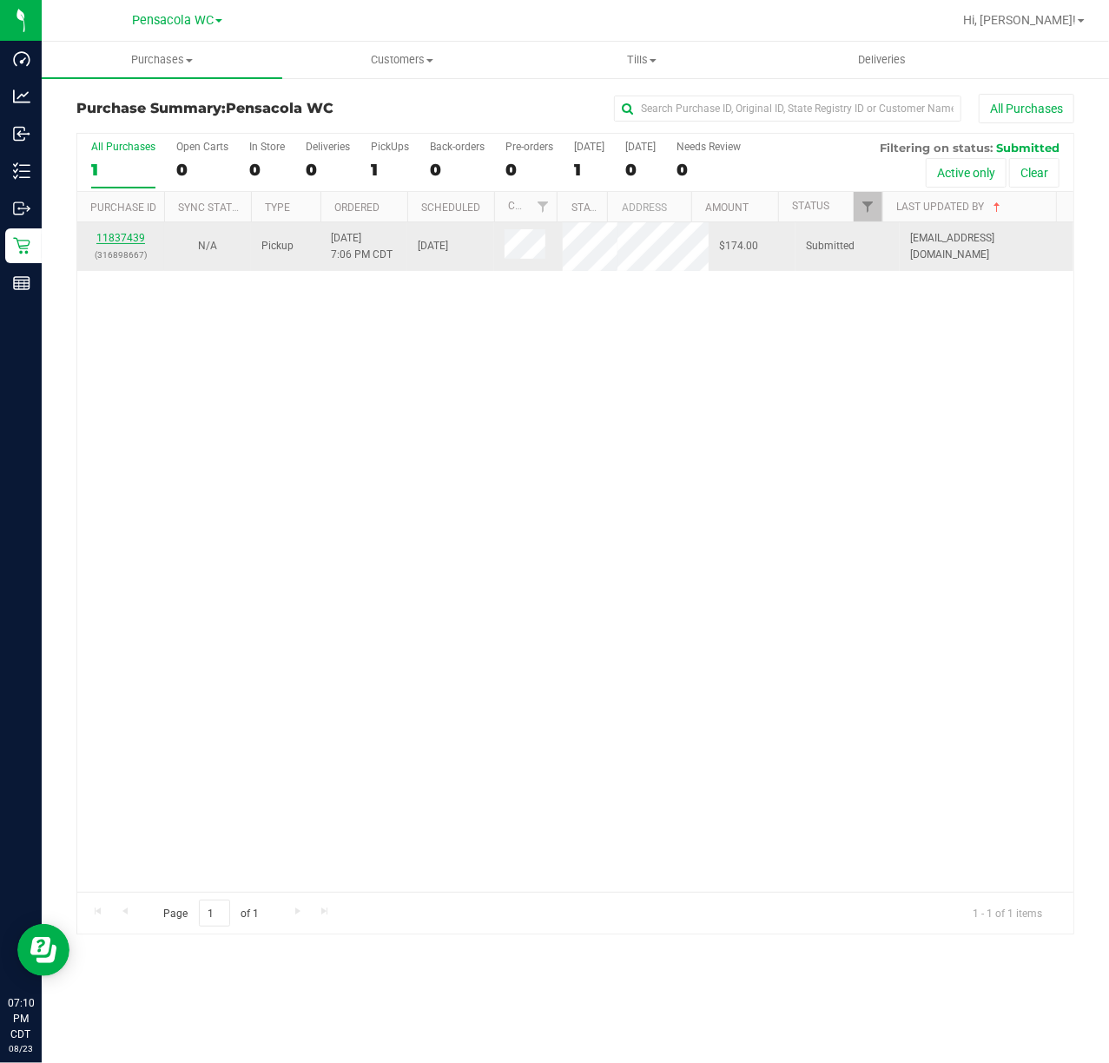
click at [127, 243] on link "11837439" at bounding box center [120, 238] width 49 height 12
click at [118, 240] on link "11837439" at bounding box center [120, 238] width 49 height 12
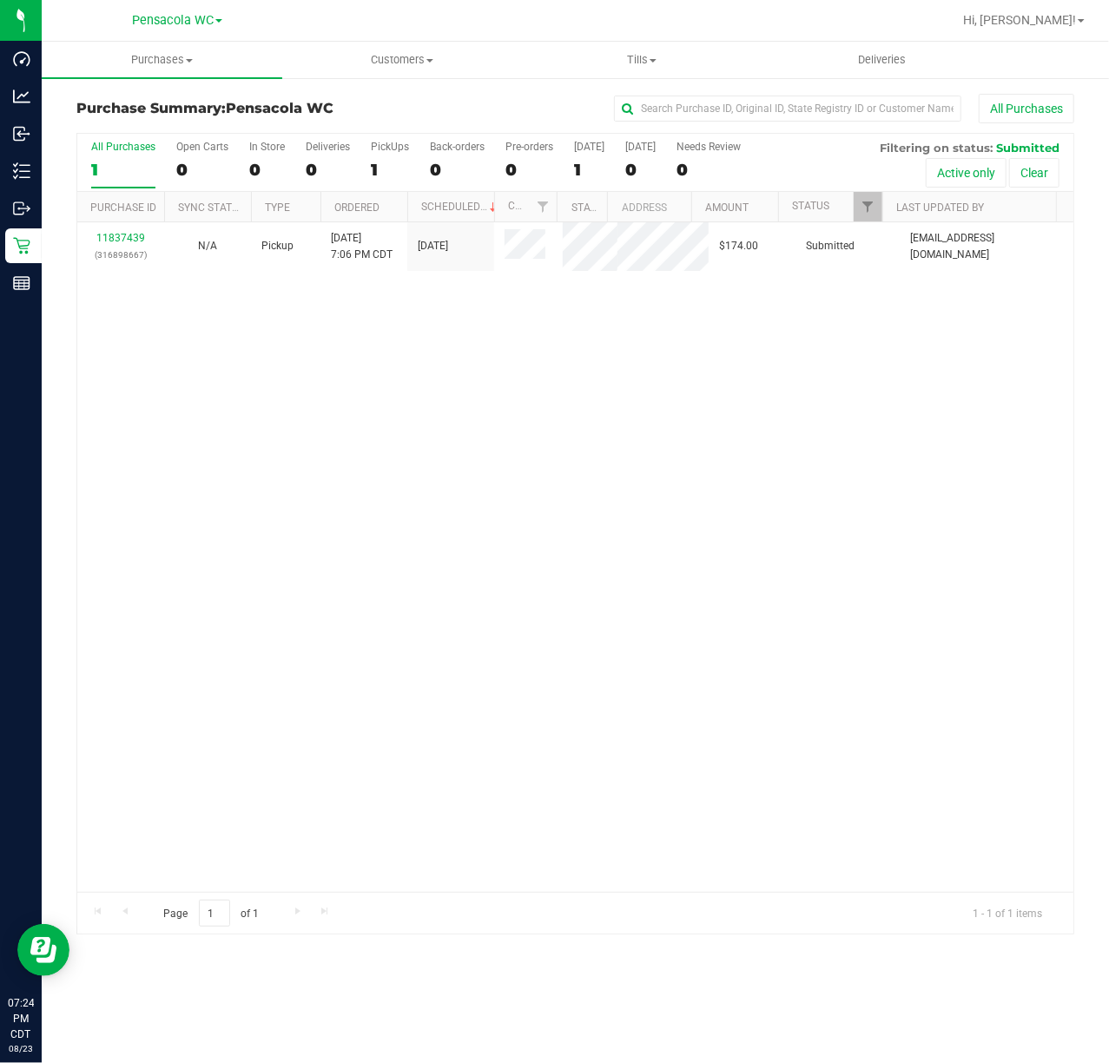
click at [361, 463] on div "11837439 (316898667) N/A Pickup 8/23/2025 7:06 PM CDT 8/23/2025 $174.00 Submitt…" at bounding box center [575, 557] width 996 height 670
click at [276, 346] on div "11837439 (316898667) N/A Pickup 8/23/2025 7:06 PM CDT 8/23/2025 $174.00 Submitt…" at bounding box center [575, 557] width 996 height 670
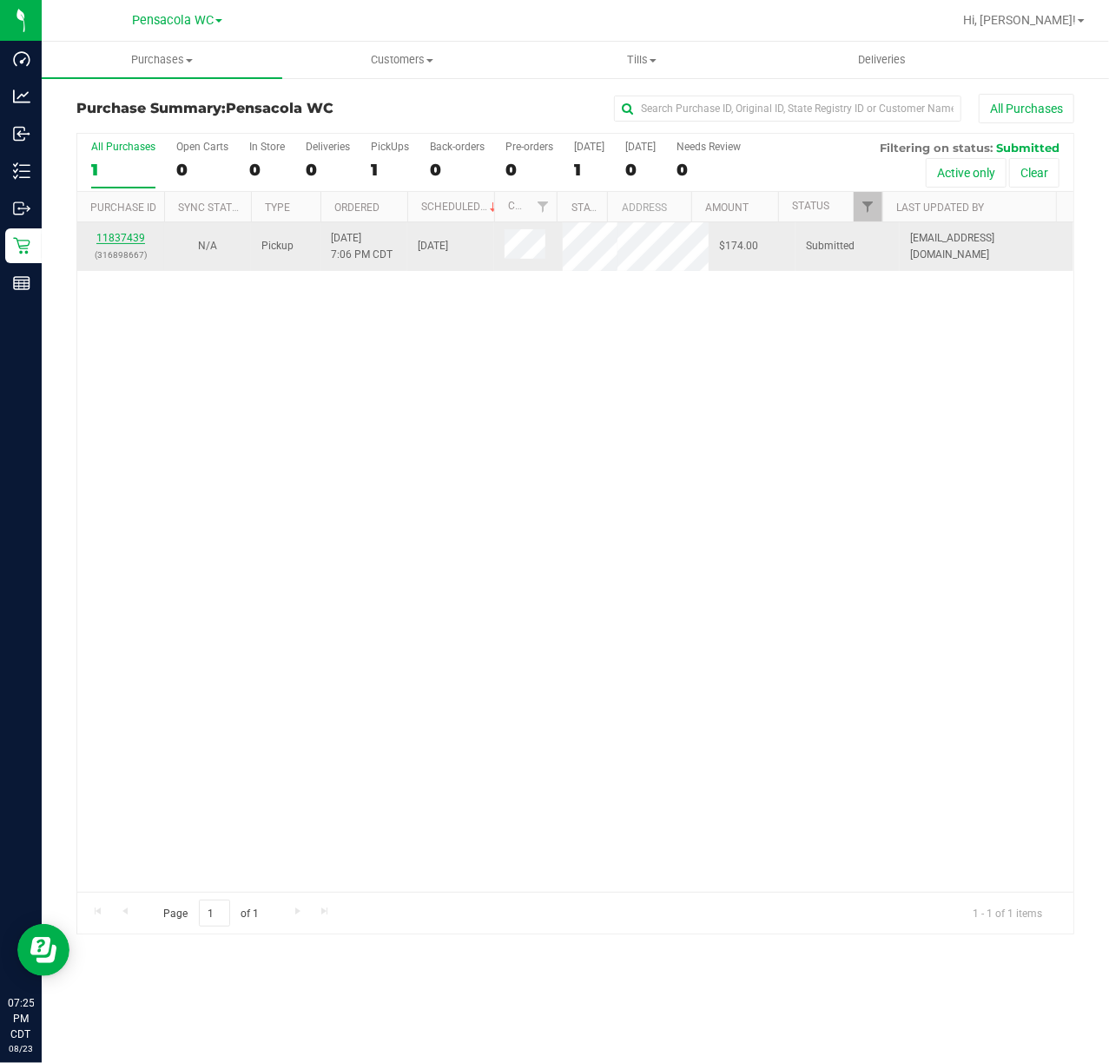
click at [112, 241] on link "11837439" at bounding box center [120, 238] width 49 height 12
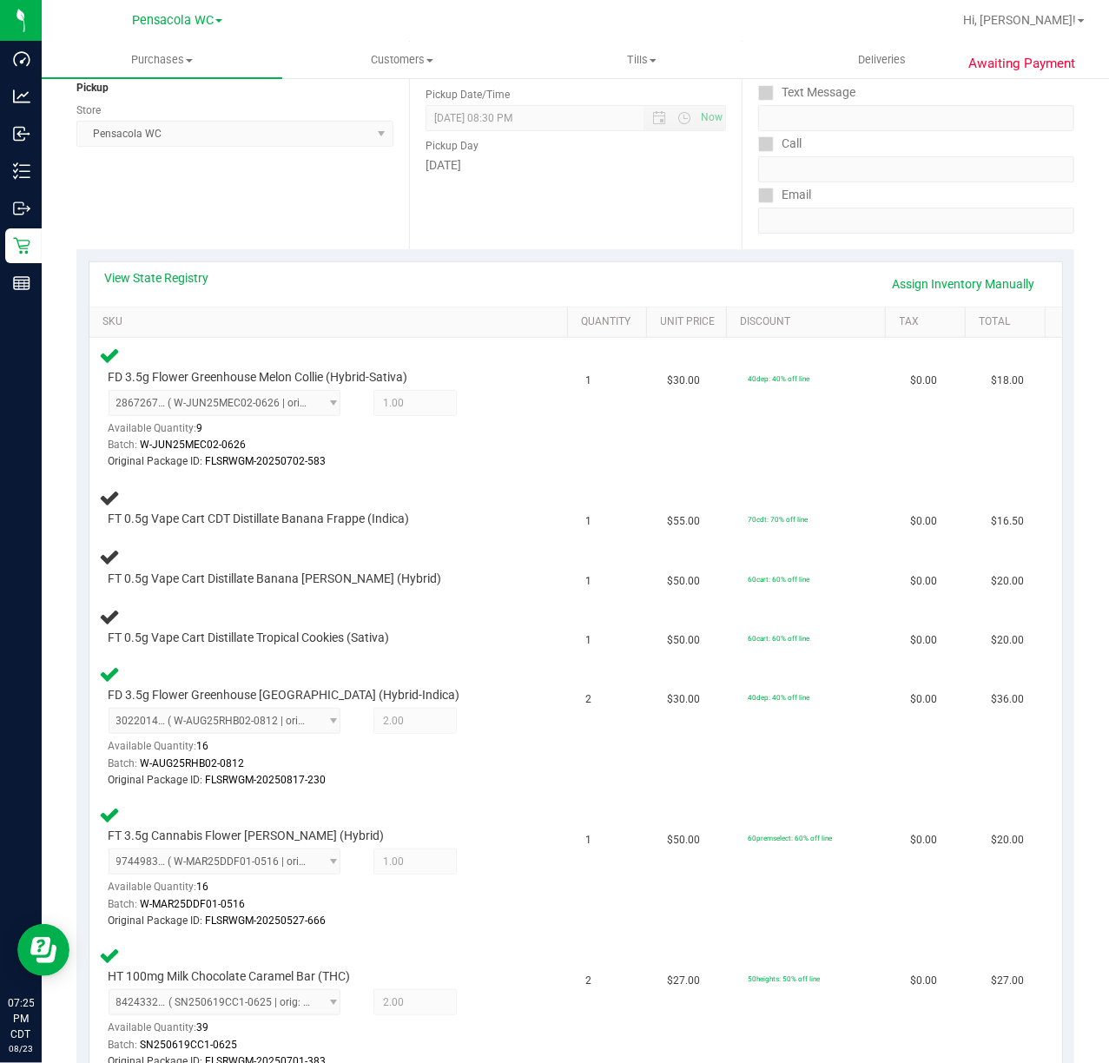
scroll to position [229, 0]
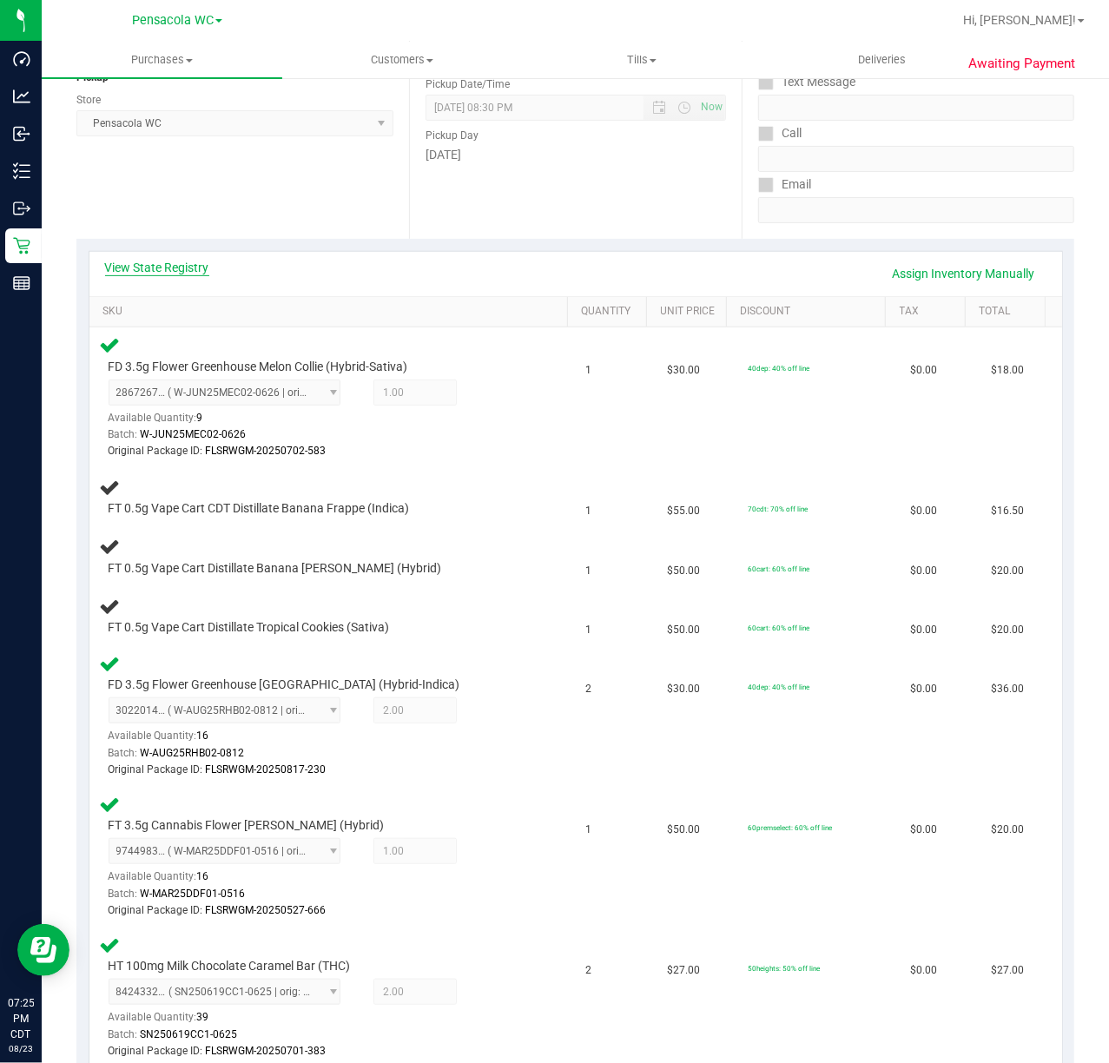
click at [178, 261] on link "View State Registry" at bounding box center [157, 267] width 104 height 17
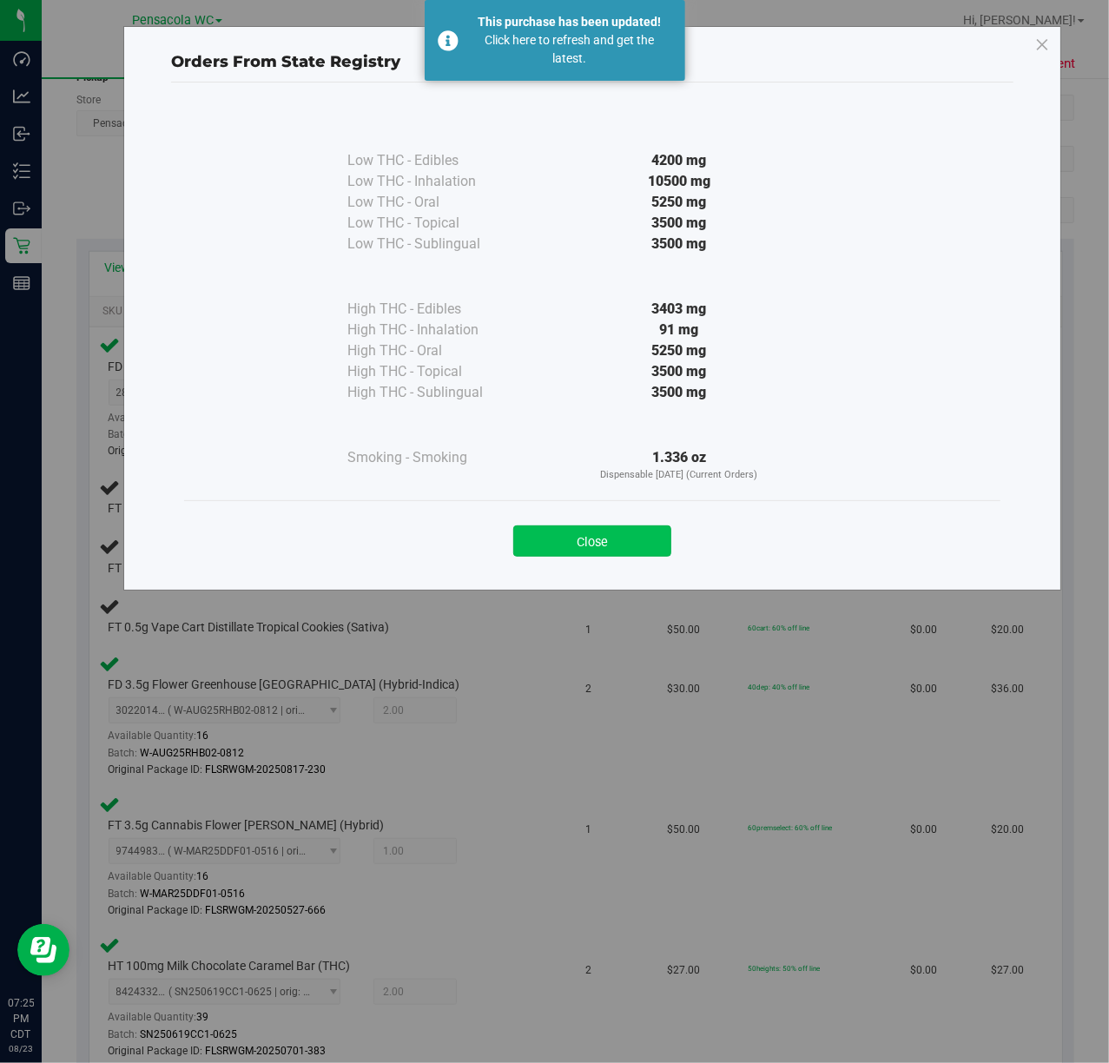
click at [623, 525] on button "Close" at bounding box center [592, 540] width 158 height 31
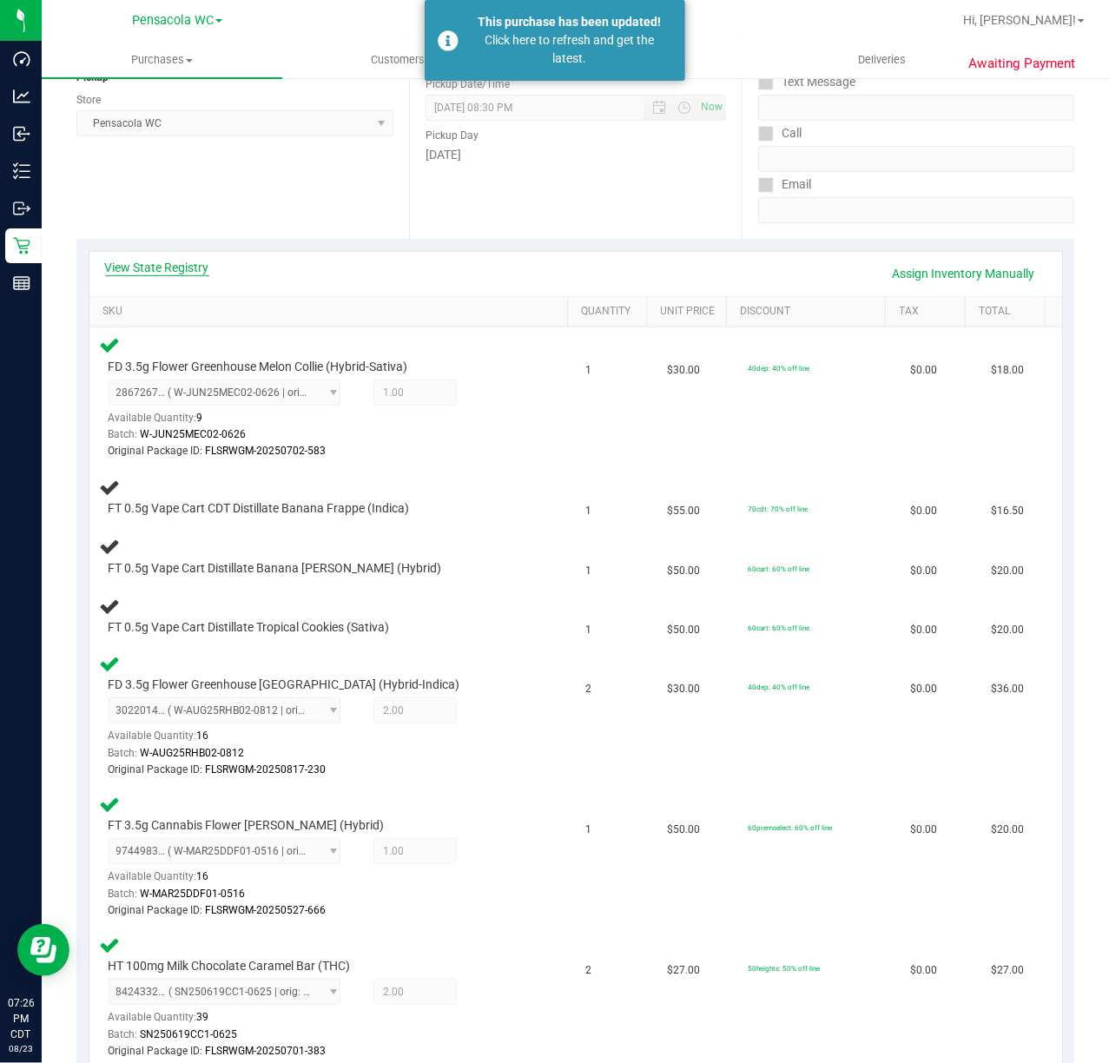
click at [155, 267] on link "View State Registry" at bounding box center [157, 267] width 104 height 17
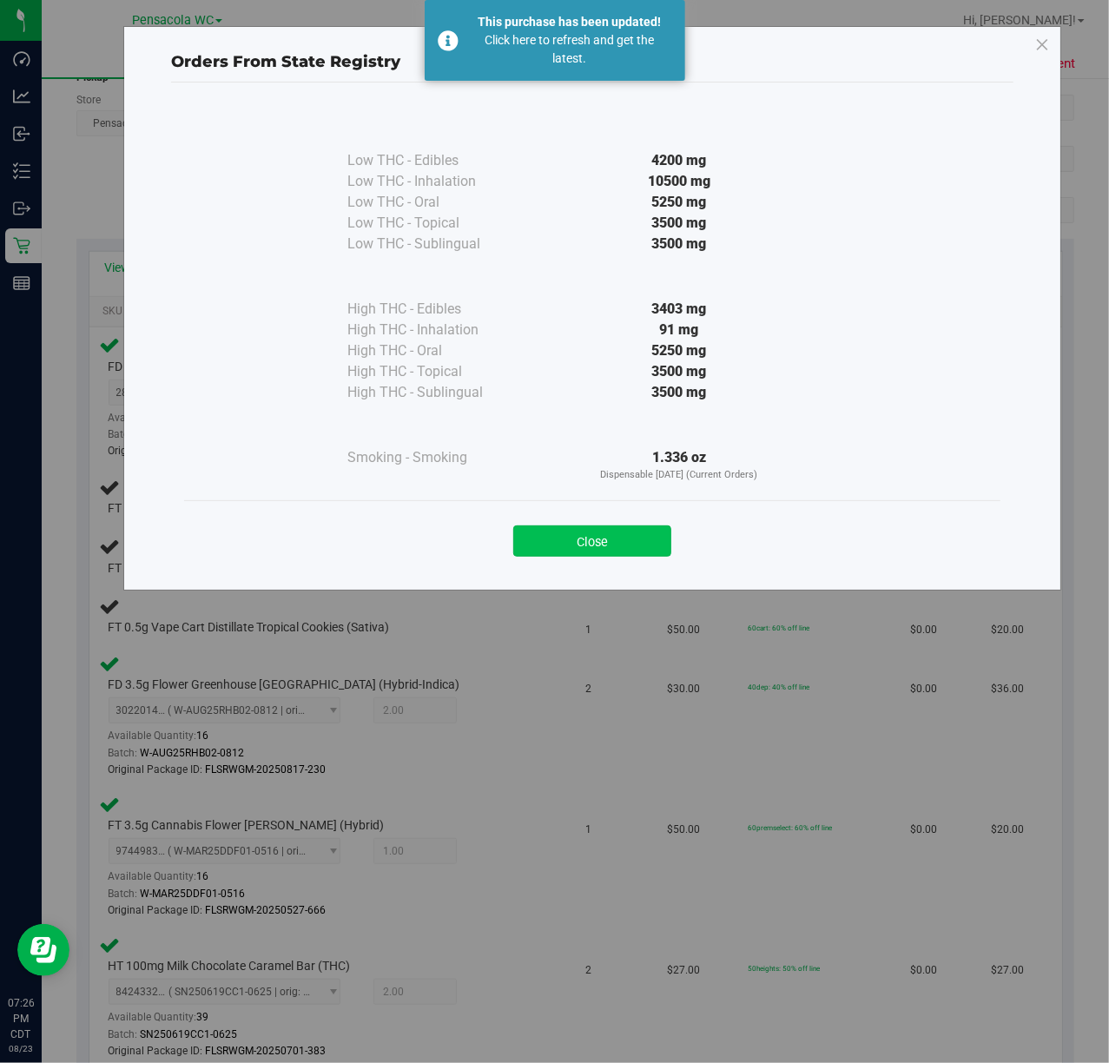
click at [577, 554] on button "Close" at bounding box center [592, 540] width 158 height 31
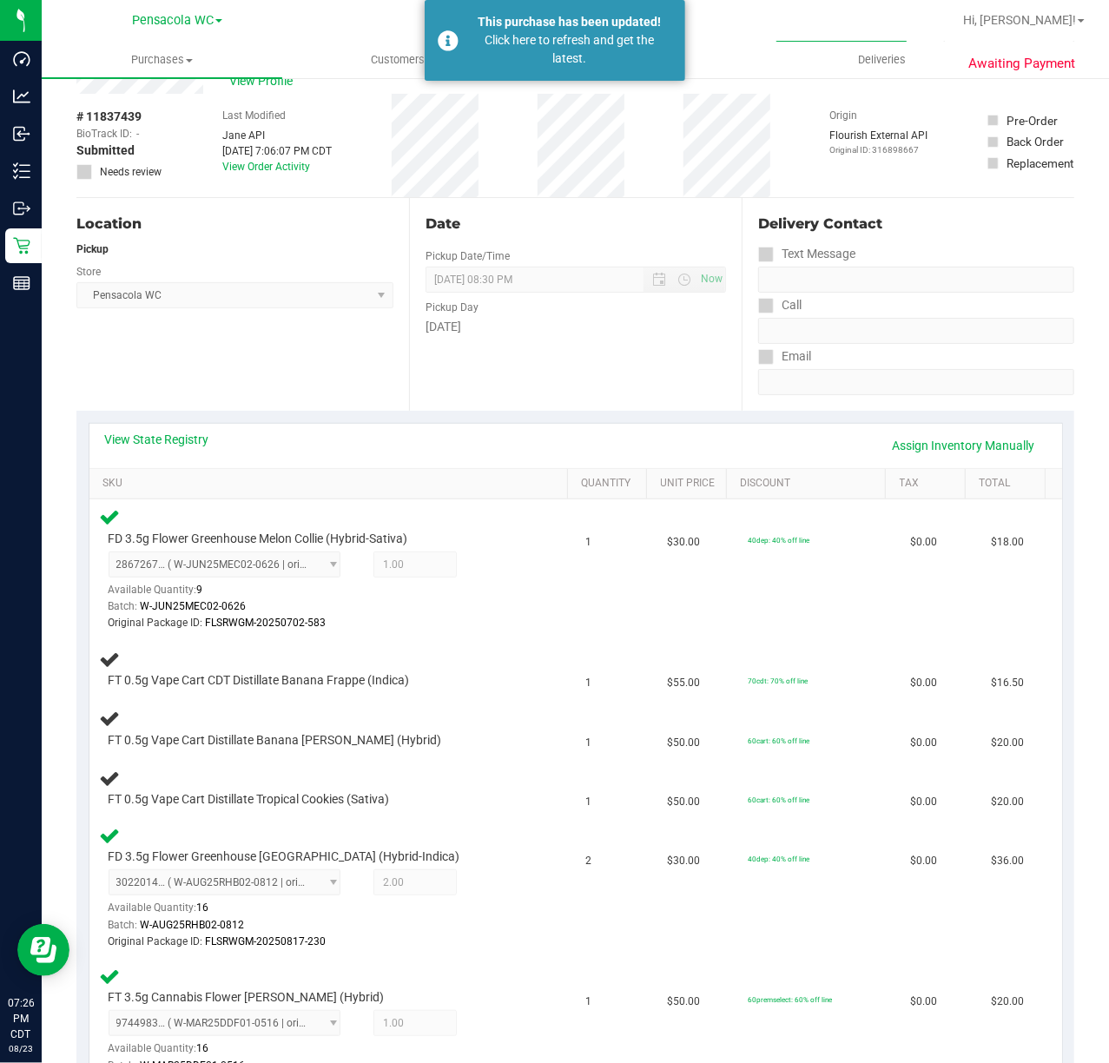
scroll to position [0, 0]
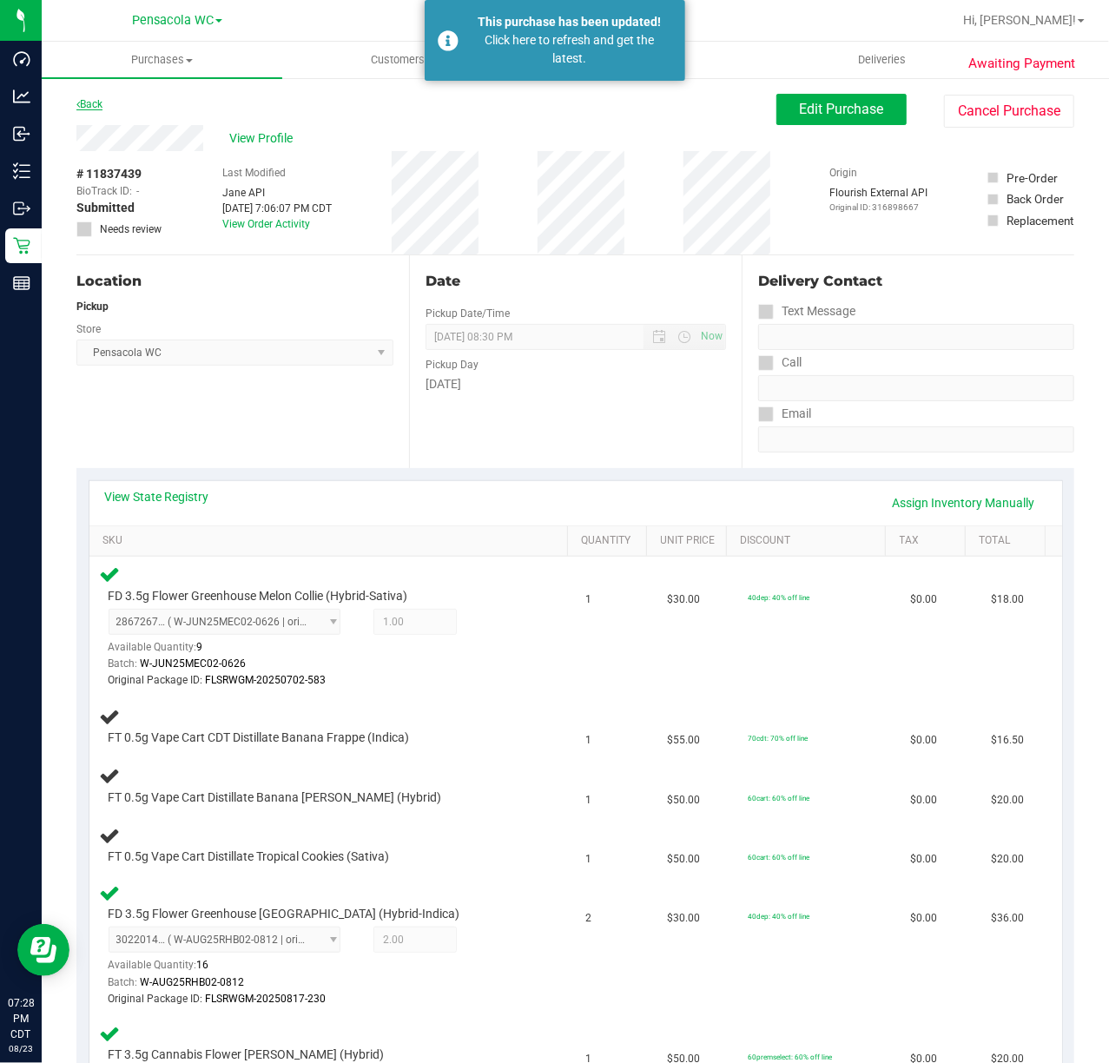
click at [96, 104] on link "Back" at bounding box center [89, 104] width 26 height 12
